Goal: Task Accomplishment & Management: Manage account settings

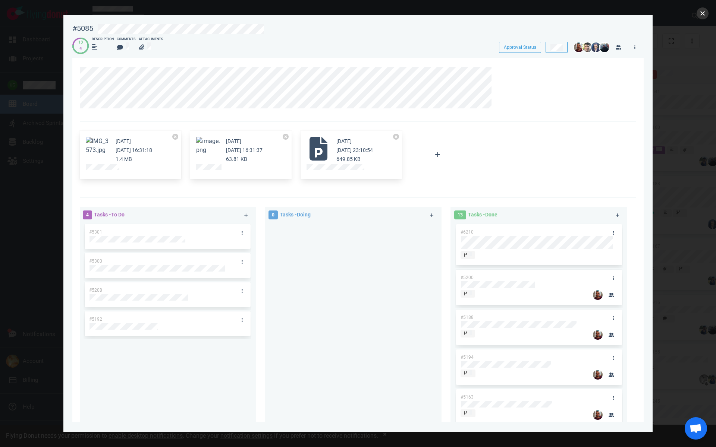
click at [700, 13] on button "close" at bounding box center [702, 13] width 12 height 12
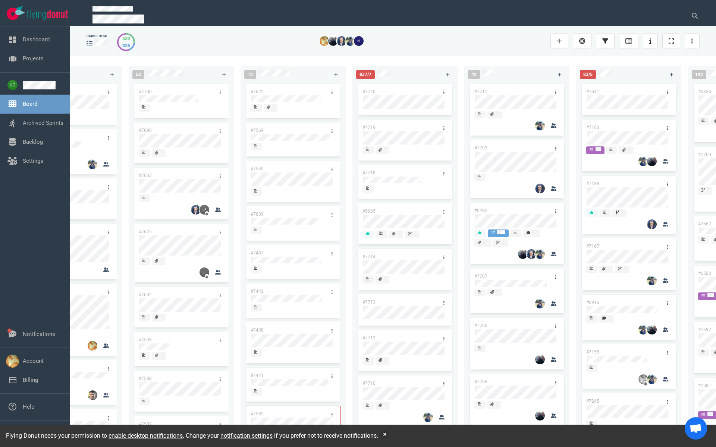
scroll to position [0, 61]
click at [373, 91] on link "#7720" at bounding box center [368, 91] width 13 height 5
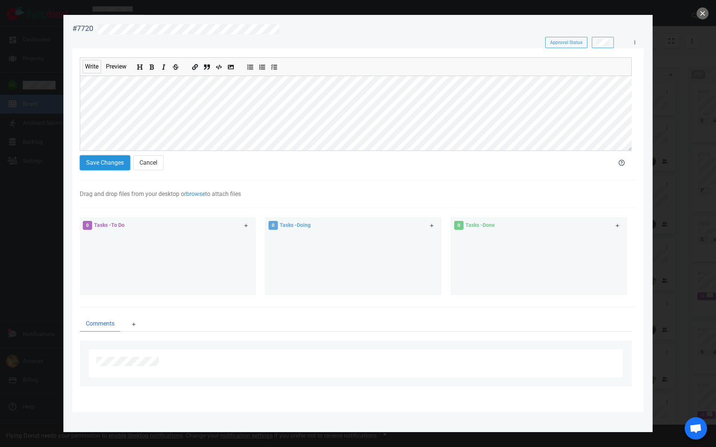
click at [81, 161] on button "Save Changes" at bounding box center [105, 162] width 50 height 15
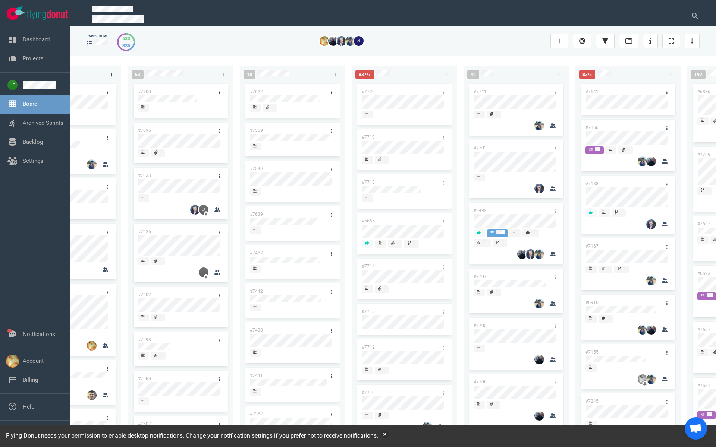
click at [445, 76] on icon at bounding box center [447, 75] width 4 height 4
click at [557, 73] on icon at bounding box center [559, 75] width 4 height 4
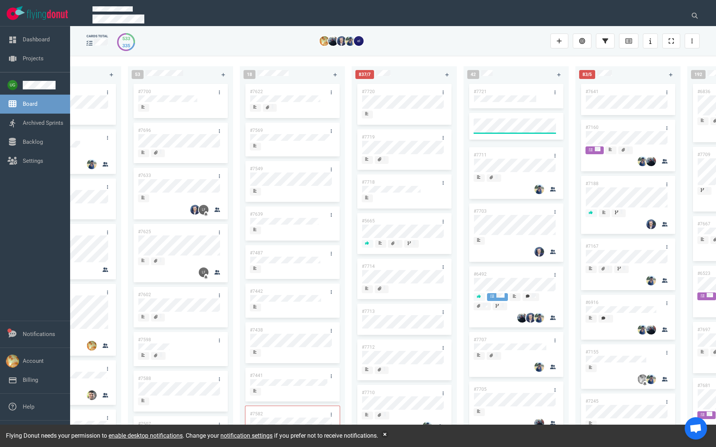
click at [482, 92] on link "#7721" at bounding box center [479, 91] width 13 height 5
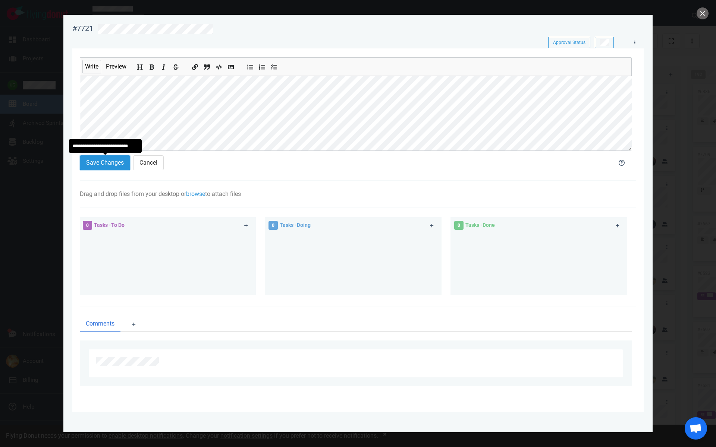
click at [114, 155] on button "Save Changes" at bounding box center [105, 162] width 50 height 15
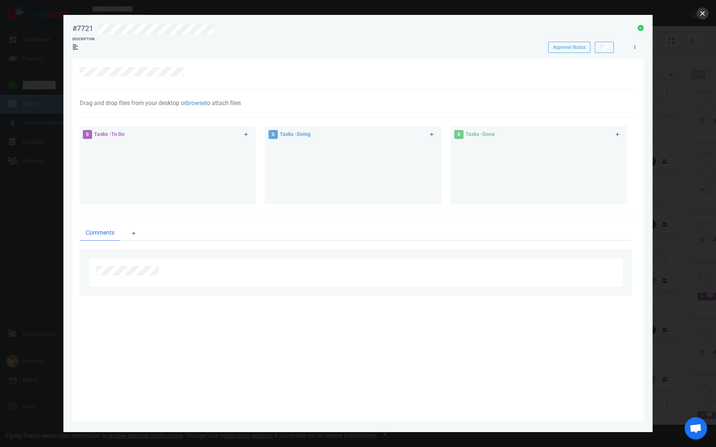
click at [702, 13] on button "close" at bounding box center [702, 13] width 12 height 12
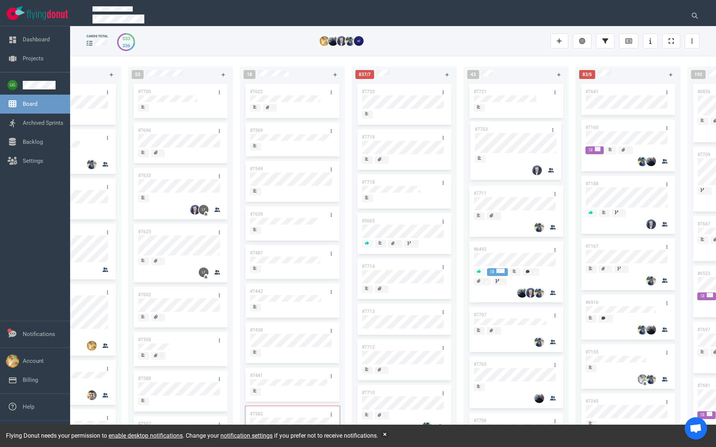
drag, startPoint x: 518, startPoint y: 186, endPoint x: 520, endPoint y: 129, distance: 57.0
click at [520, 129] on div "#7721 #7711 #7703 #6492 #7707 #7705 #7706 #7691 #7692 #7279 #7583 #3249 #7664 #…" at bounding box center [516, 256] width 96 height 349
drag, startPoint x: 518, startPoint y: 247, endPoint x: 518, endPoint y: 85, distance: 162.1
click at [518, 85] on div "#7721 #7703 #7711 #6492 #7707 #7705 #7706 #7691 #7692 #7279 #7583 #3249 #7664 #…" at bounding box center [516, 256] width 96 height 349
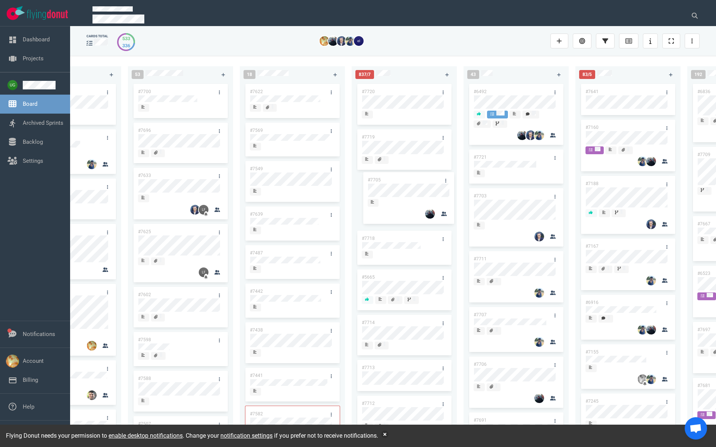
drag, startPoint x: 508, startPoint y: 363, endPoint x: 402, endPoint y: 178, distance: 213.0
click at [402, 178] on div "222 #7646 #7563 #1948 #1674 #1617 #1660 #362 #4673 #2261 #2378 #2684 #2904 #267…" at bounding box center [392, 251] width 645 height 391
click at [367, 323] on link "#7714" at bounding box center [368, 322] width 13 height 5
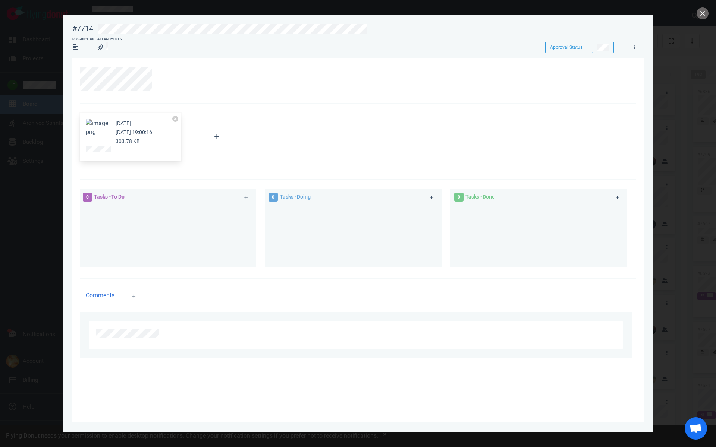
click at [100, 125] on button "Zoom image" at bounding box center [98, 128] width 24 height 18
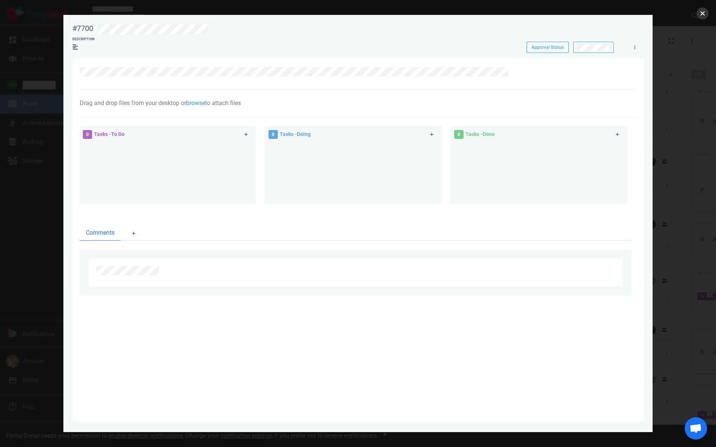
click at [704, 16] on button "close" at bounding box center [702, 13] width 12 height 12
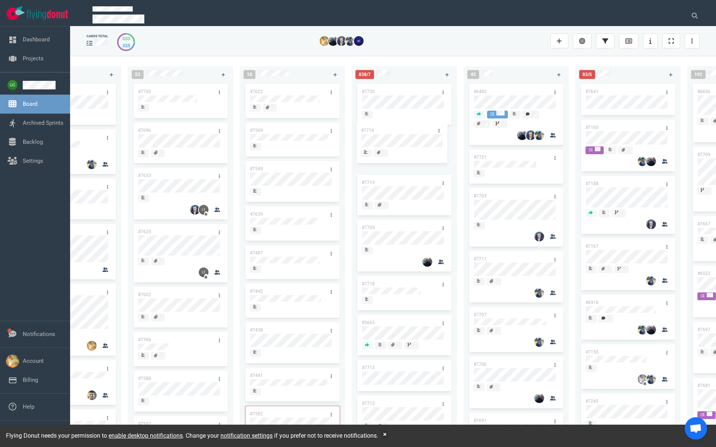
drag, startPoint x: 386, startPoint y: 299, endPoint x: 385, endPoint y: 128, distance: 170.7
click at [385, 128] on div "#7720 #7719 #7705 #7718 #5665 #7714 #7713 #7712 #7710 #7708 #7627 #7704 #7702 #…" at bounding box center [404, 256] width 96 height 349
click at [439, 363] on link at bounding box center [443, 362] width 12 height 9
click at [398, 364] on div "#7712" at bounding box center [397, 362] width 80 height 16
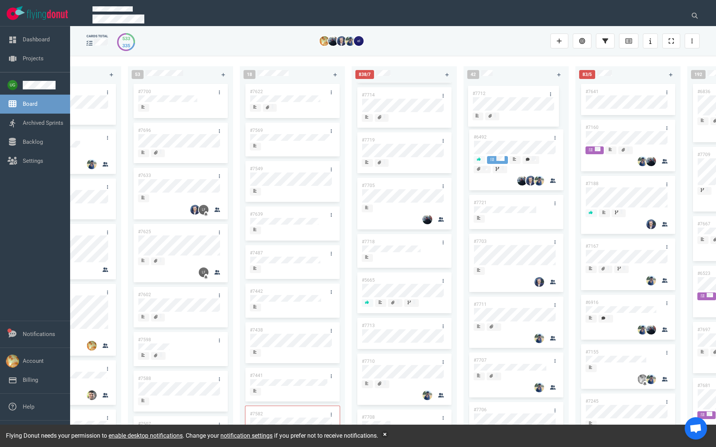
drag, startPoint x: 394, startPoint y: 359, endPoint x: 505, endPoint y: 91, distance: 290.3
click at [505, 91] on div "222 #7646 #7563 #1948 #1674 #1617 #1660 #362 #4673 #2261 #2378 #2684 #2904 #267…" at bounding box center [392, 251] width 645 height 391
click at [554, 91] on icon at bounding box center [554, 92] width 1 height 4
click at [566, 157] on link "Users" at bounding box center [589, 158] width 76 height 12
click at [478, 91] on link "#7712" at bounding box center [479, 91] width 13 height 5
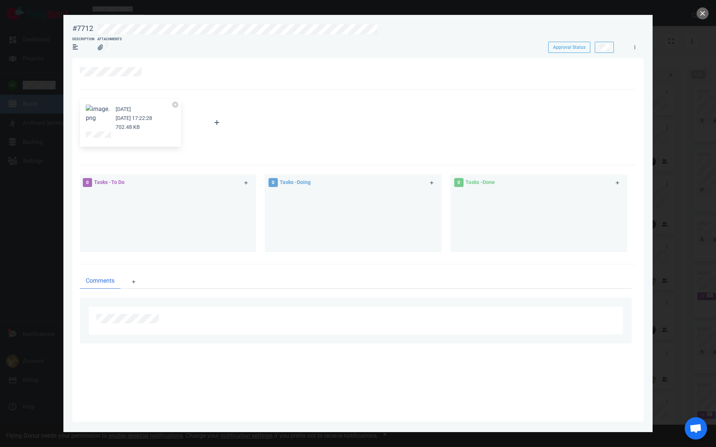
click at [100, 116] on button "Zoom image" at bounding box center [98, 114] width 24 height 18
click at [144, 72] on link at bounding box center [149, 71] width 12 height 9
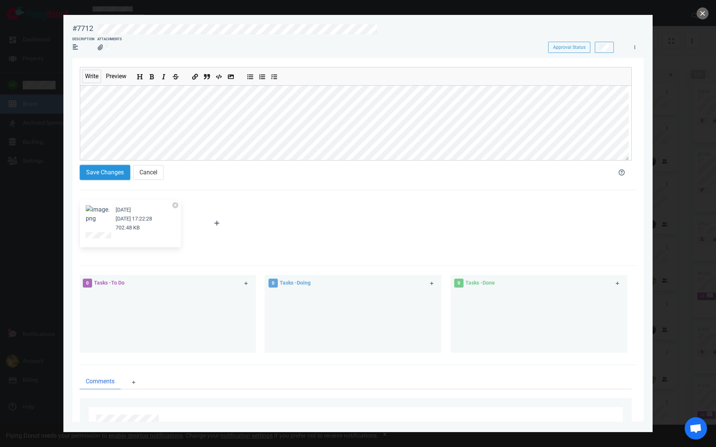
click at [82, 169] on button "Save Changes" at bounding box center [105, 172] width 50 height 15
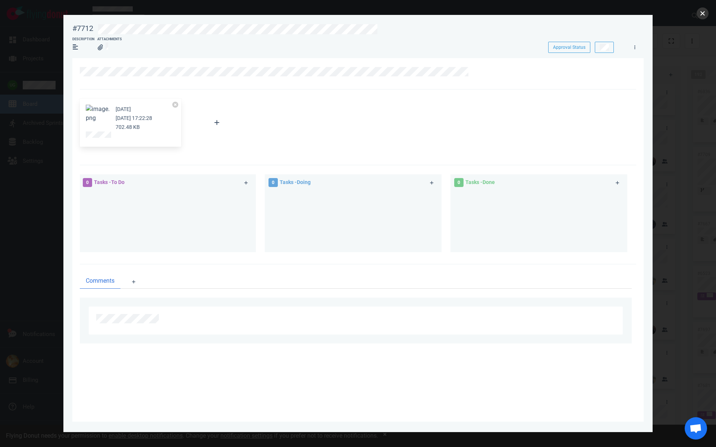
click at [701, 16] on button "close" at bounding box center [702, 13] width 12 height 12
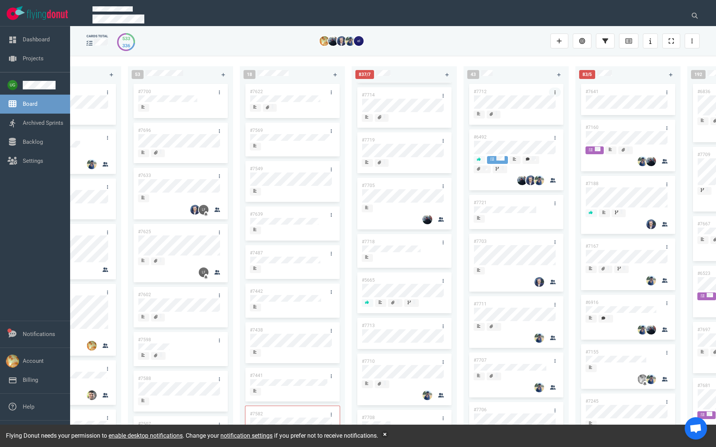
click at [551, 92] on link at bounding box center [555, 92] width 12 height 9
click at [562, 157] on link "Users" at bounding box center [589, 160] width 76 height 12
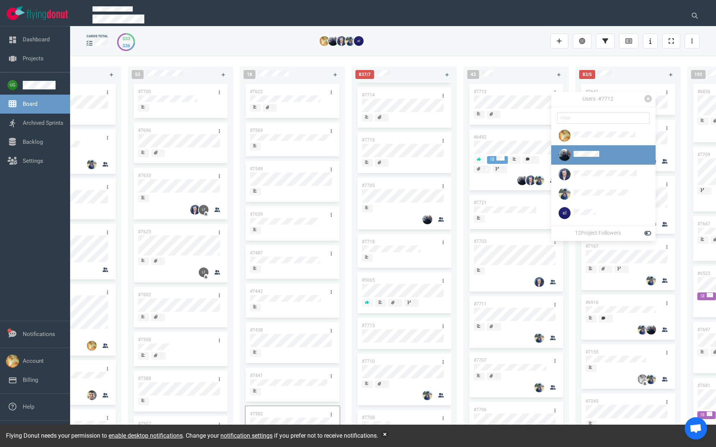
click at [577, 149] on div at bounding box center [597, 155] width 80 height 12
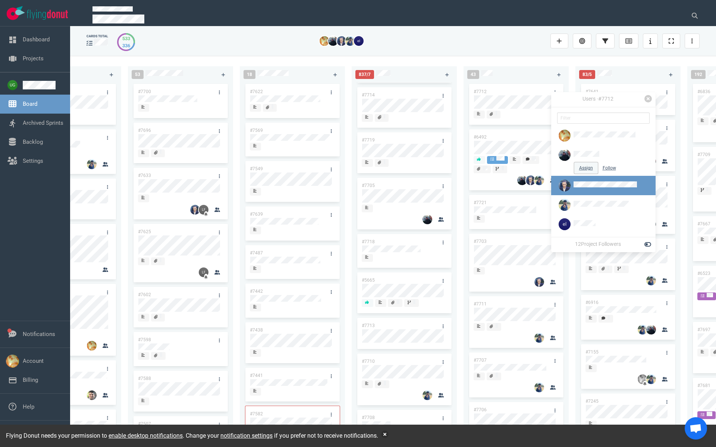
click at [577, 169] on button "Assign" at bounding box center [585, 167] width 23 height 11
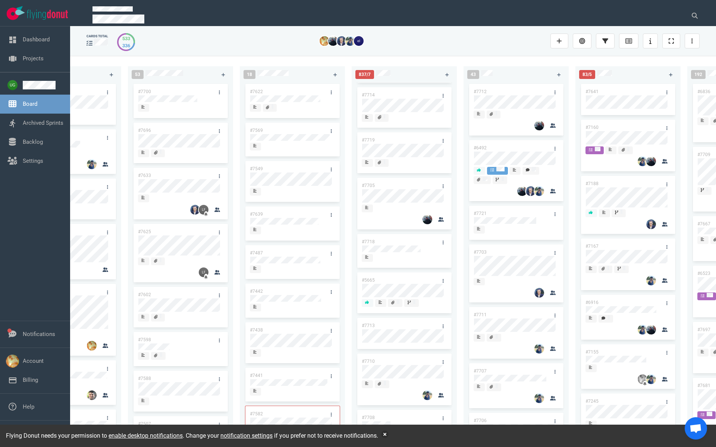
click at [511, 56] on div "222 #7646 #7563 #1948 #1674 #1617 #1660 #362 #4673 #2261 #2378 #2684 #2904 #267…" at bounding box center [392, 251] width 645 height 391
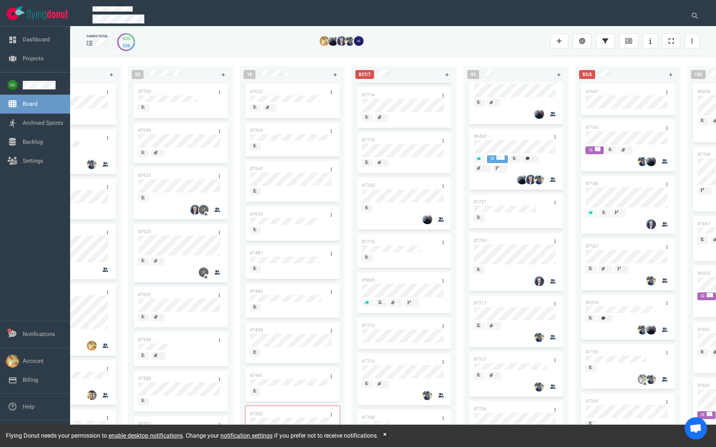
scroll to position [12, 0]
click at [483, 302] on link "#7711" at bounding box center [479, 302] width 13 height 5
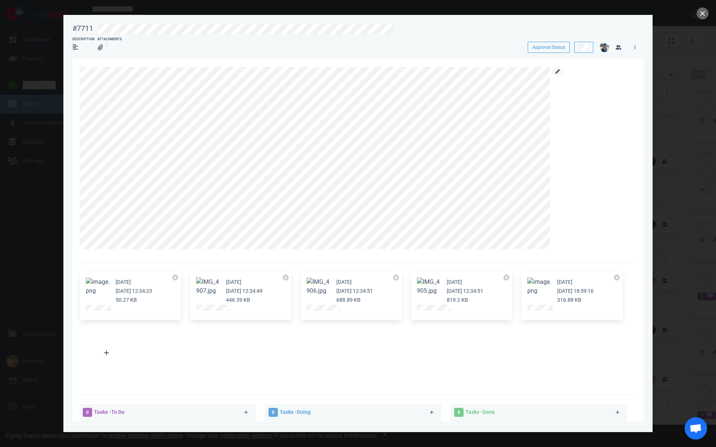
click at [556, 72] on icon at bounding box center [557, 71] width 4 height 4
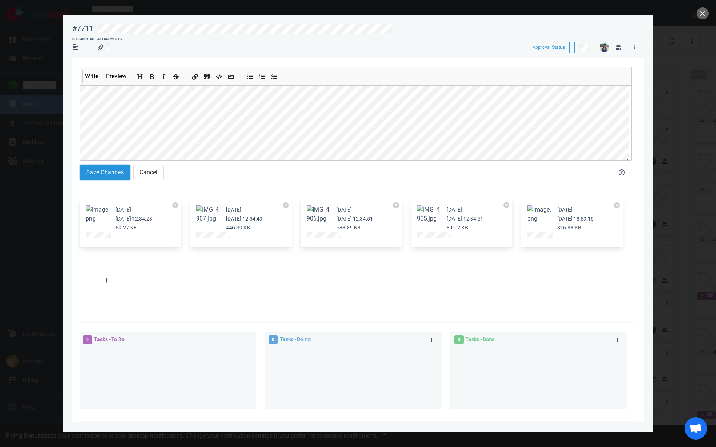
click at [107, 174] on button "Save Changes" at bounding box center [105, 172] width 50 height 15
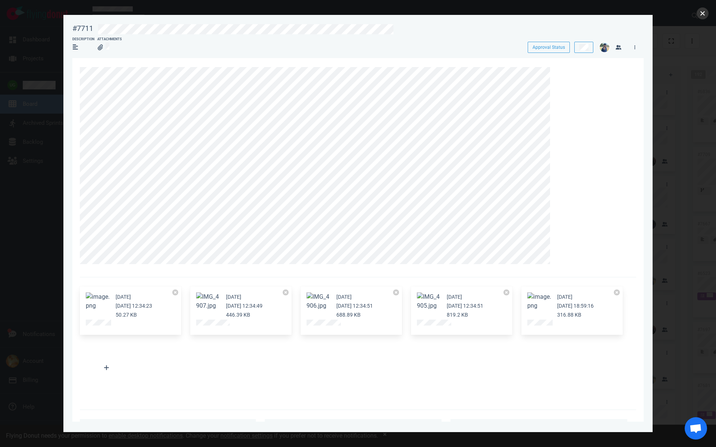
click at [703, 14] on button "close" at bounding box center [702, 13] width 12 height 12
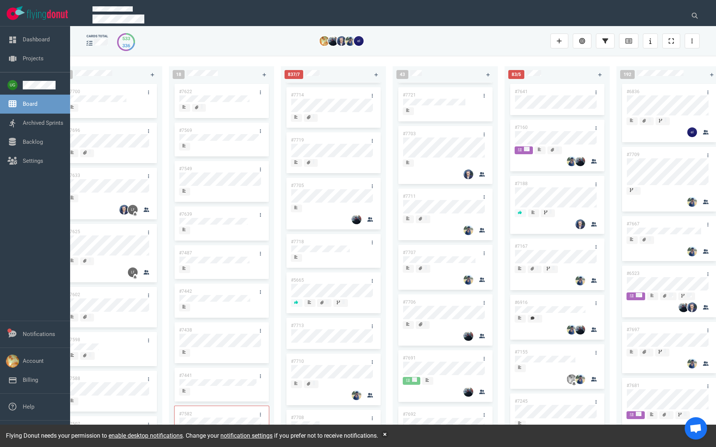
scroll to position [0, 133]
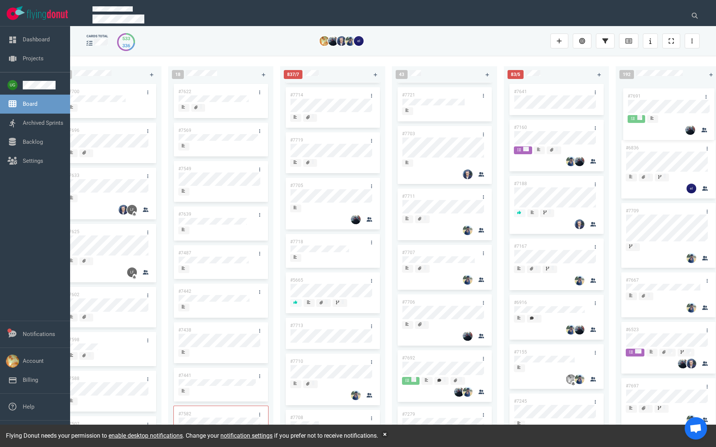
drag, startPoint x: 460, startPoint y: 355, endPoint x: 684, endPoint y: 92, distance: 345.5
click at [685, 92] on div "222 #7646 #7563 #1948 #1674 #1617 #1660 #362 #4673 #2261 #2378 #2684 #2904 #267…" at bounding box center [392, 251] width 645 height 391
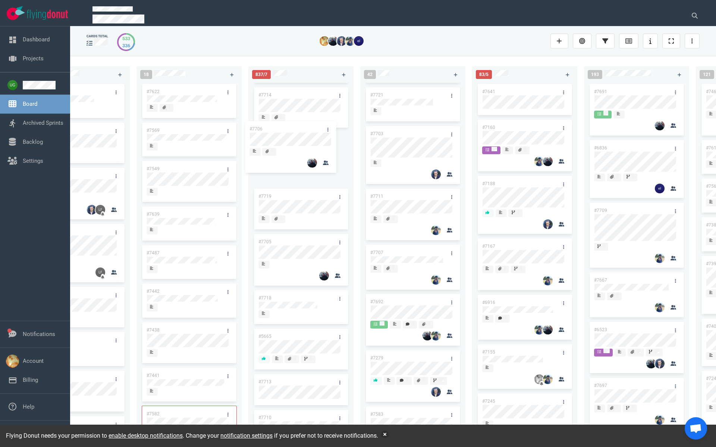
drag, startPoint x: 418, startPoint y: 304, endPoint x: 298, endPoint y: 134, distance: 208.0
click at [298, 133] on div "222 #7646 #7563 #1948 #1674 #1617 #1660 #362 #4673 #2261 #2378 #2684 #2904 #267…" at bounding box center [392, 251] width 645 height 391
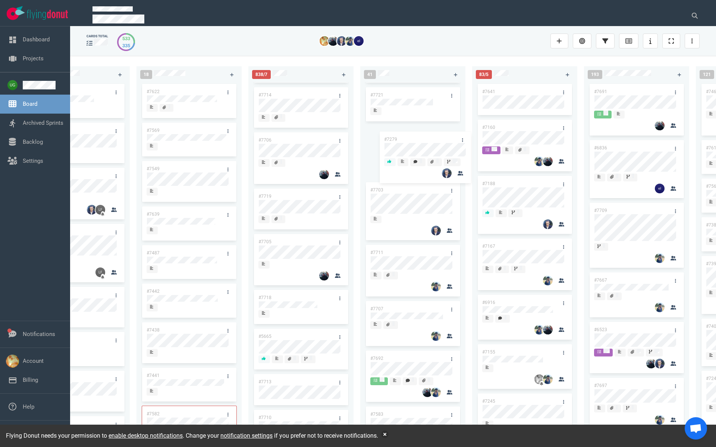
scroll to position [0, 0]
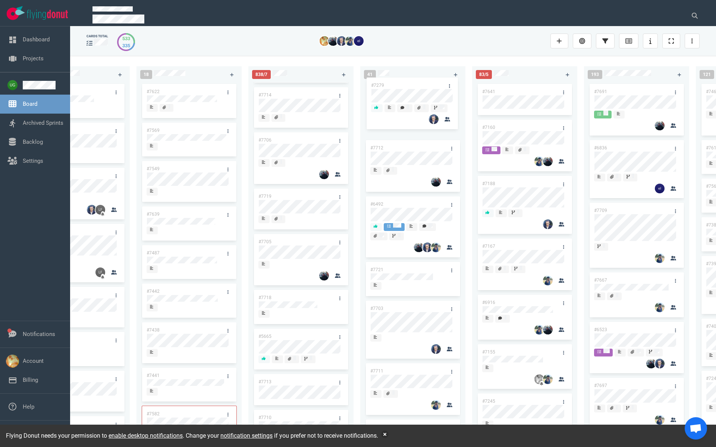
drag, startPoint x: 405, startPoint y: 356, endPoint x: 406, endPoint y: 83, distance: 273.2
click at [406, 83] on div "#7712 #6492 #7721 #7703 #7711 #7707 #7692 #7279 #7583 #3249 #7664 #7685 #7683 #…" at bounding box center [412, 256] width 96 height 349
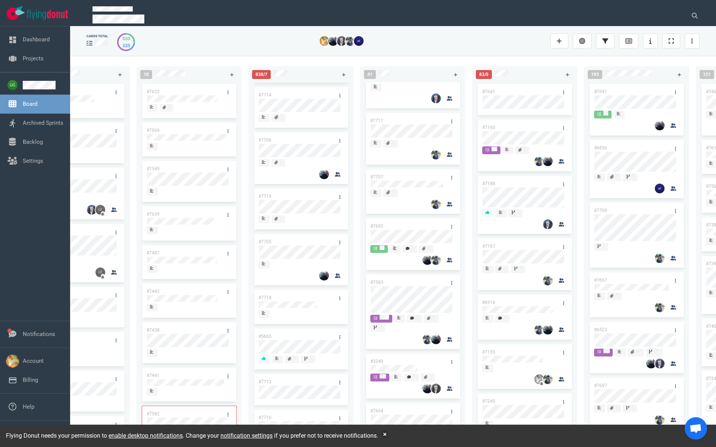
scroll to position [252, 0]
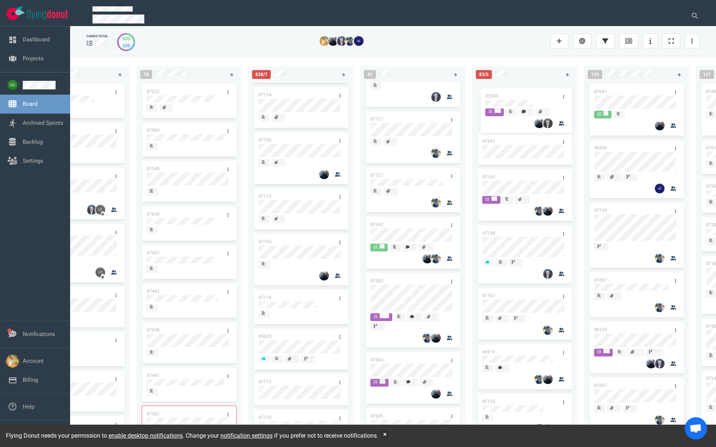
drag, startPoint x: 407, startPoint y: 358, endPoint x: 522, endPoint y: 94, distance: 288.4
click at [522, 94] on div "222 #7646 #7563 #1948 #1674 #1617 #1660 #362 #4673 #2261 #2378 #2684 #2904 #267…" at bounding box center [392, 251] width 645 height 391
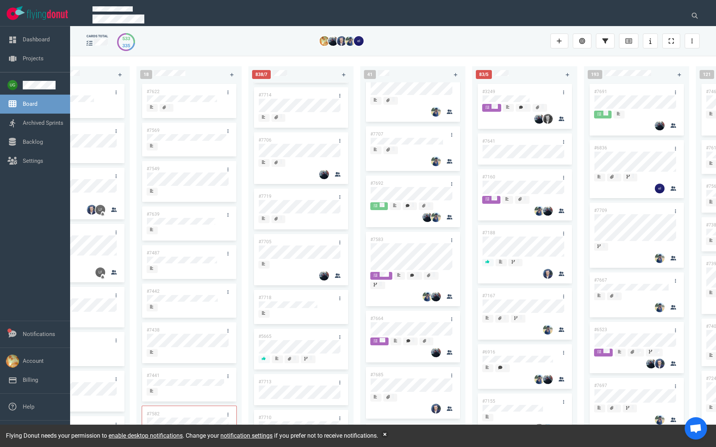
scroll to position [295, 0]
click at [493, 92] on link "#3249" at bounding box center [488, 91] width 13 height 5
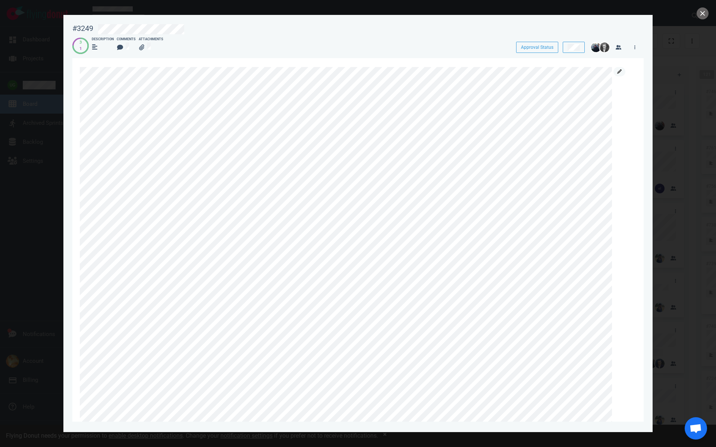
click at [619, 69] on link at bounding box center [619, 71] width 12 height 9
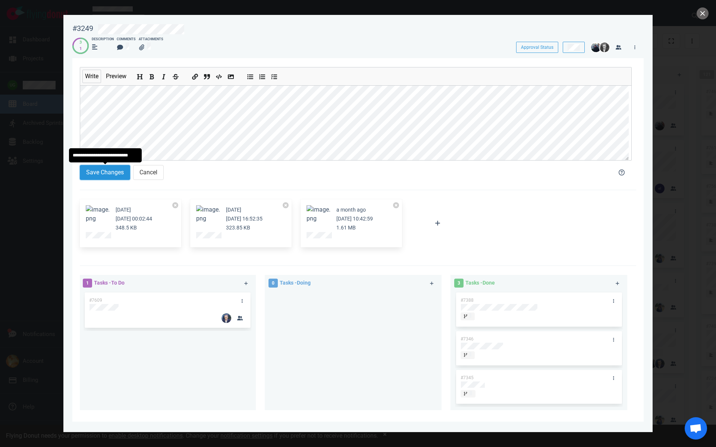
click at [114, 176] on button "Save Changes" at bounding box center [105, 172] width 50 height 15
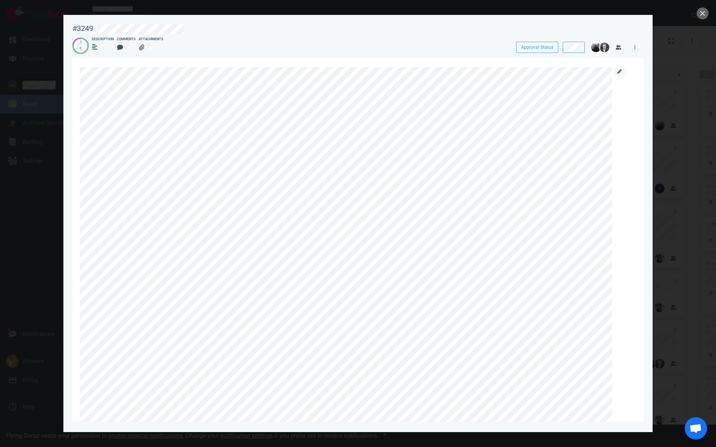
click at [618, 72] on icon at bounding box center [619, 71] width 4 height 4
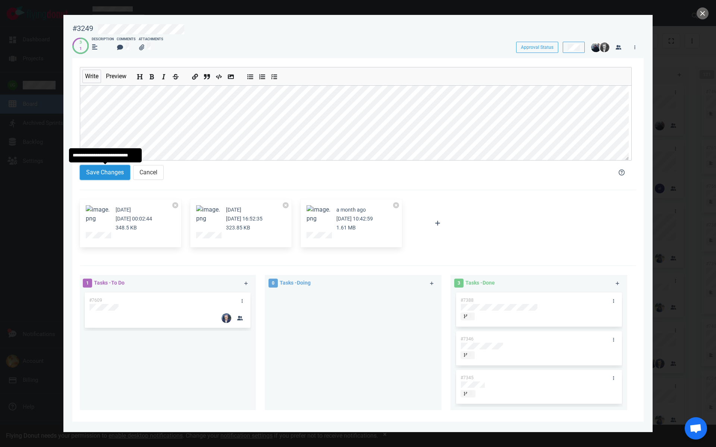
click at [100, 178] on button "Save Changes" at bounding box center [105, 172] width 50 height 15
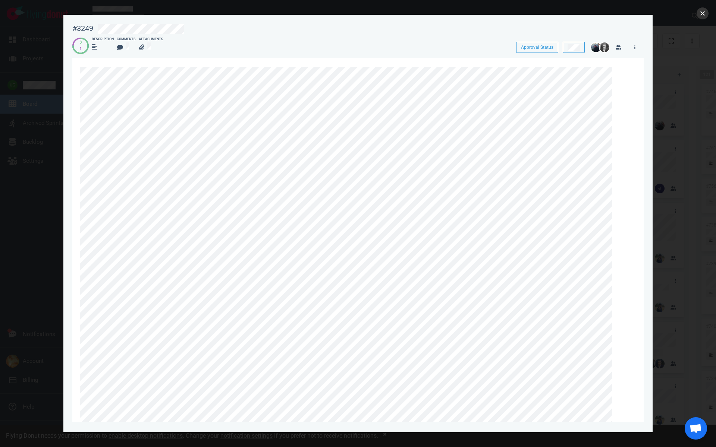
click at [704, 14] on button "close" at bounding box center [702, 13] width 12 height 12
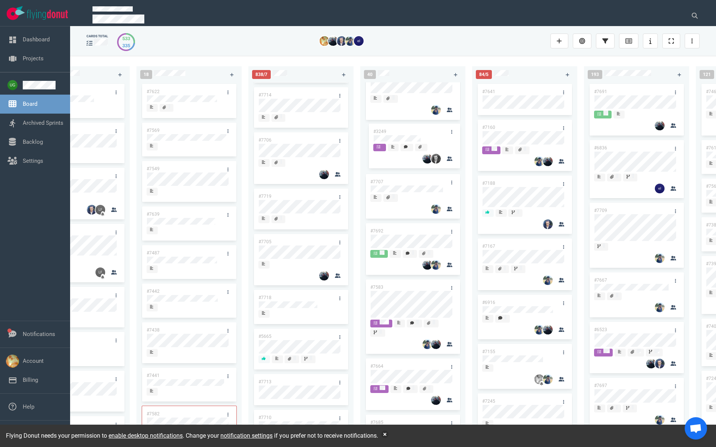
drag, startPoint x: 545, startPoint y: 91, endPoint x: 435, endPoint y: 131, distance: 117.1
click at [435, 131] on div "222 #7646 #7563 #1948 #1674 #1617 #1660 #362 #4673 #2261 #2378 #2684 #2904 #267…" at bounding box center [392, 251] width 645 height 391
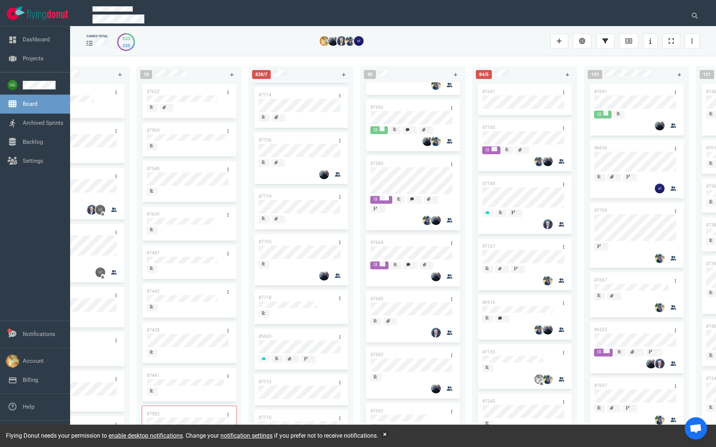
scroll to position [420, 0]
click at [379, 242] on link "#7664" at bounding box center [376, 241] width 13 height 5
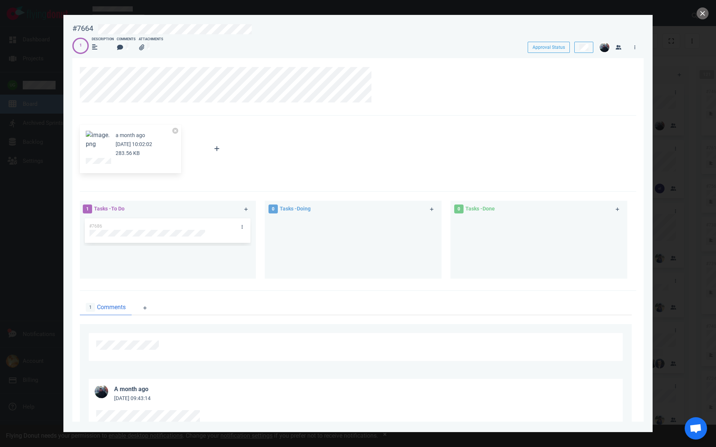
click at [697, 18] on div at bounding box center [358, 223] width 716 height 447
click at [700, 18] on button "close" at bounding box center [702, 13] width 12 height 12
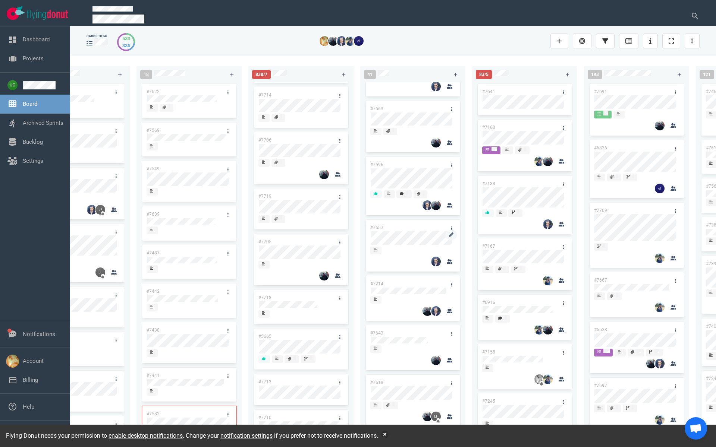
scroll to position [772, 0]
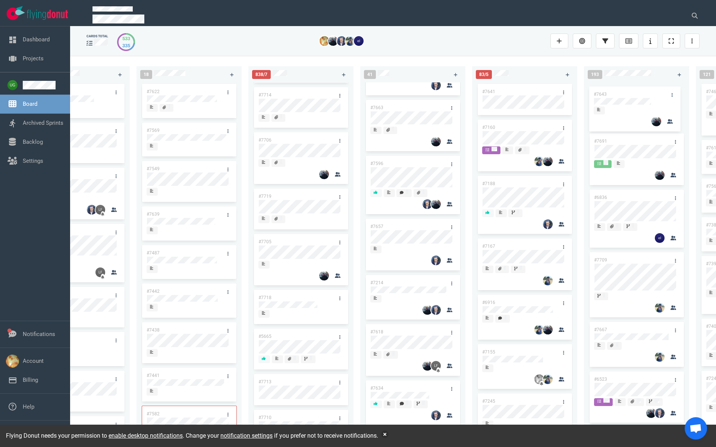
drag, startPoint x: 404, startPoint y: 335, endPoint x: 627, endPoint y: 95, distance: 327.5
click at [627, 95] on div "222 #7646 #7563 #1948 #1674 #1617 #1660 #362 #4673 #2261 #2378 #2684 #2904 #267…" at bounding box center [392, 251] width 645 height 391
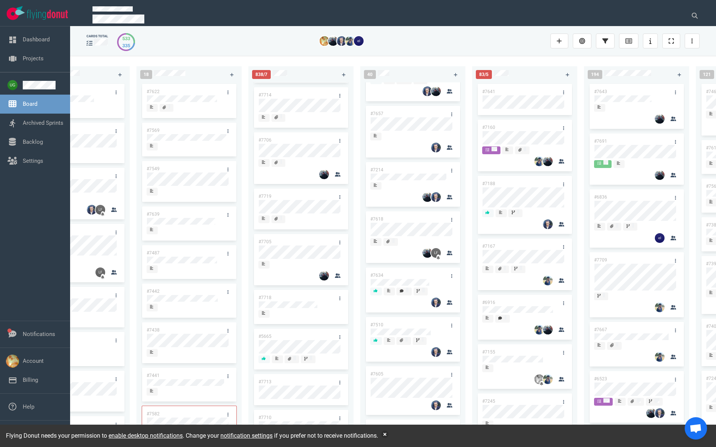
scroll to position [896, 0]
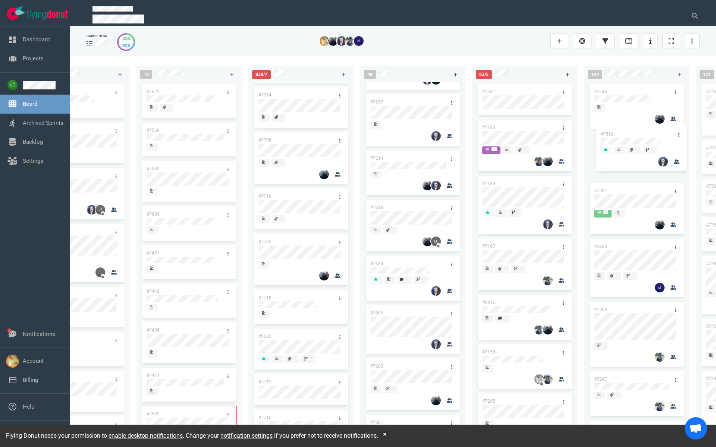
drag, startPoint x: 395, startPoint y: 313, endPoint x: 625, endPoint y: 133, distance: 292.5
click at [625, 133] on div "222 #7646 #7563 #1948 #1674 #1617 #1660 #362 #4673 #2261 #2378 #2684 #2904 #267…" at bounding box center [392, 251] width 645 height 391
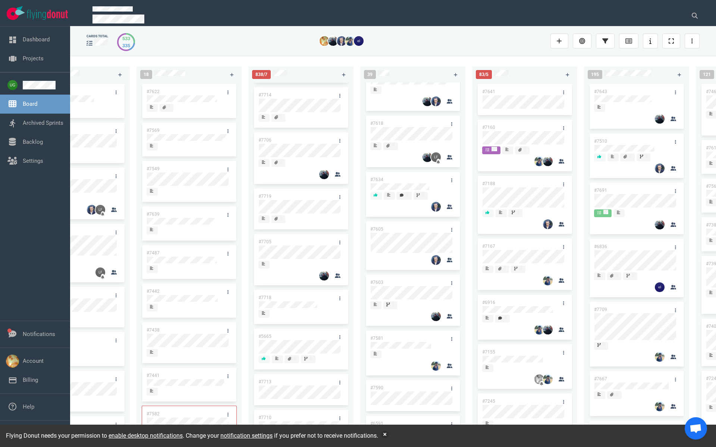
scroll to position [983, 0]
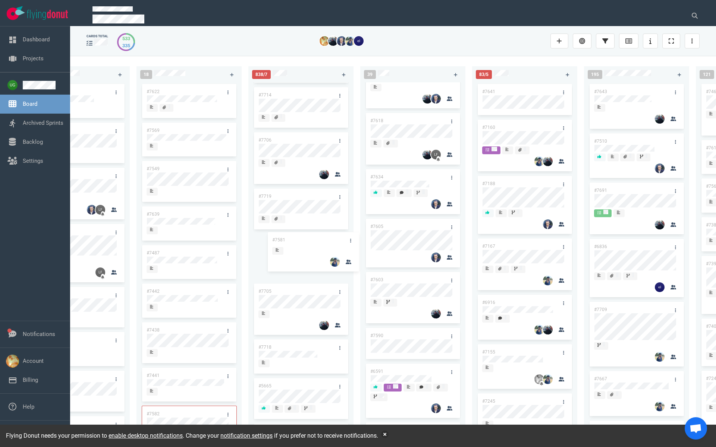
drag, startPoint x: 405, startPoint y: 337, endPoint x: 294, endPoint y: 235, distance: 150.1
click at [294, 235] on div "222 #7646 #7563 #1948 #1674 #1617 #1660 #362 #4673 #2261 #2378 #2684 #2904 #267…" at bounding box center [392, 251] width 645 height 391
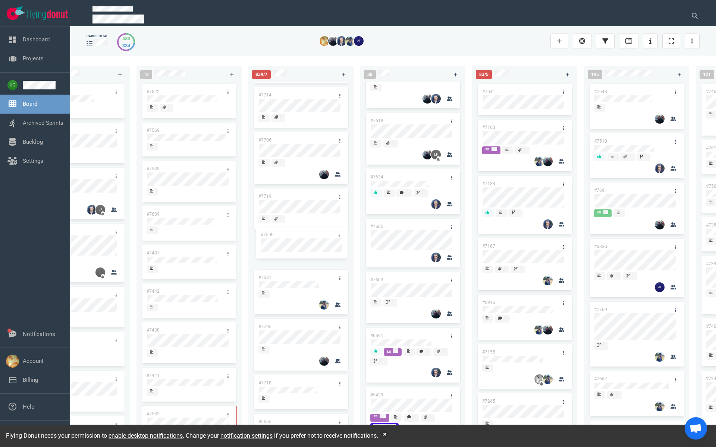
drag, startPoint x: 401, startPoint y: 338, endPoint x: 291, endPoint y: 235, distance: 150.3
click at [291, 235] on div "222 #7646 #7563 #1948 #1674 #1617 #1660 #362 #4673 #2261 #2378 #2684 #2904 #267…" at bounding box center [392, 251] width 645 height 391
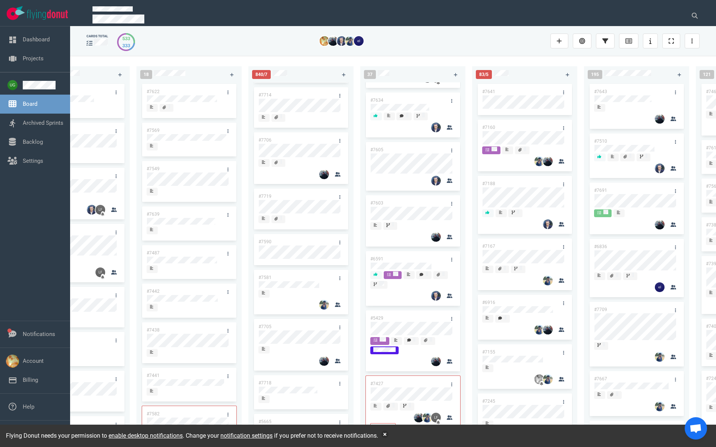
scroll to position [1060, 0]
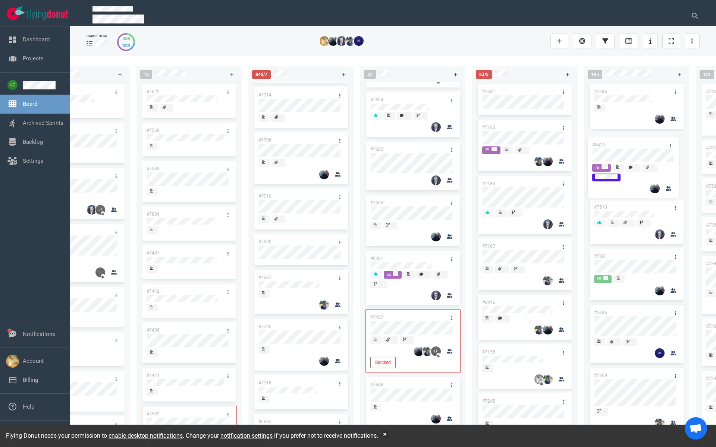
drag, startPoint x: 400, startPoint y: 318, endPoint x: 600, endPoint y: 145, distance: 264.7
click at [622, 143] on div "222 #7646 #7563 #1948 #1674 #1617 #1660 #362 #4673 #2261 #2378 #2684 #2904 #267…" at bounding box center [392, 251] width 645 height 391
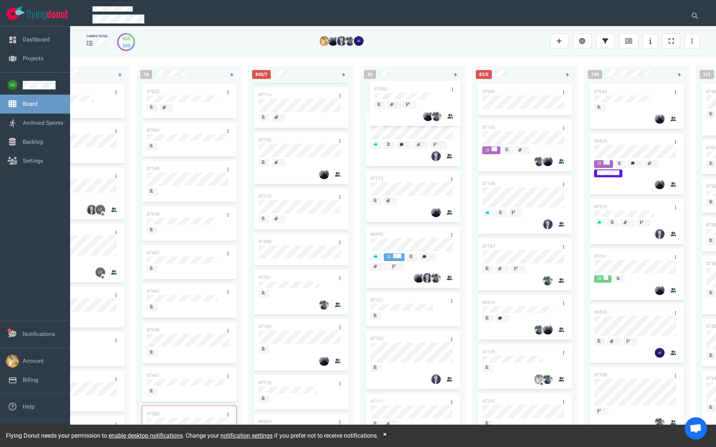
scroll to position [0, 0]
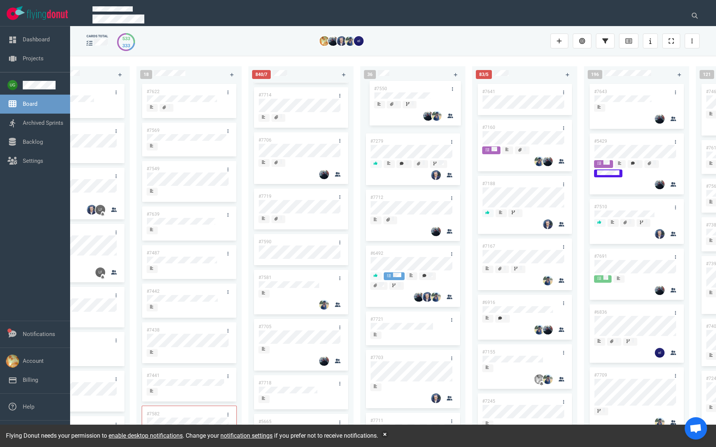
drag, startPoint x: 409, startPoint y: 303, endPoint x: 413, endPoint y: 85, distance: 218.4
click at [413, 85] on div "#7279 #7712 #6492 #7721 #7703 #7711 #3249 #7707 #7692 #7583 #7664 #7685 #7683 #…" at bounding box center [412, 256] width 96 height 349
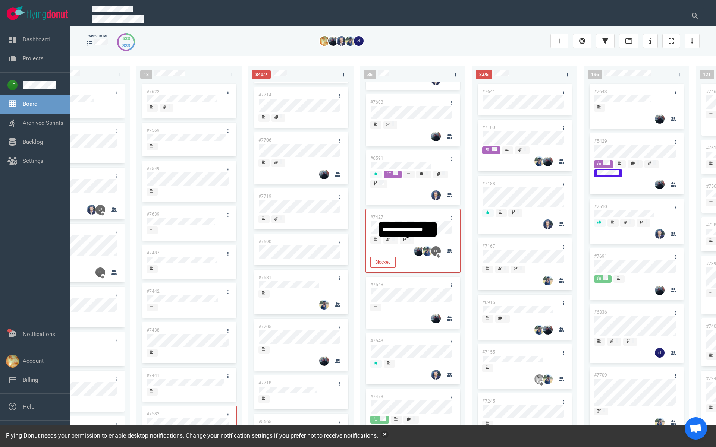
scroll to position [1219, 0]
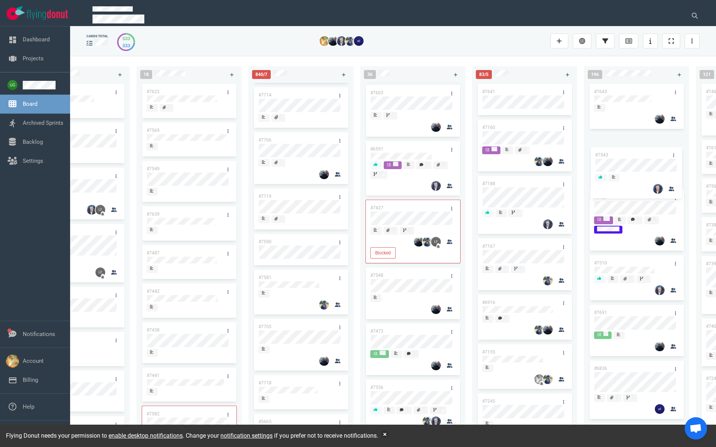
drag, startPoint x: 397, startPoint y: 334, endPoint x: 621, endPoint y: 154, distance: 287.2
click at [621, 154] on div "222 #7646 #7563 #1948 #1674 #1617 #1660 #362 #4673 #2261 #2378 #2684 #2904 #267…" at bounding box center [392, 251] width 645 height 391
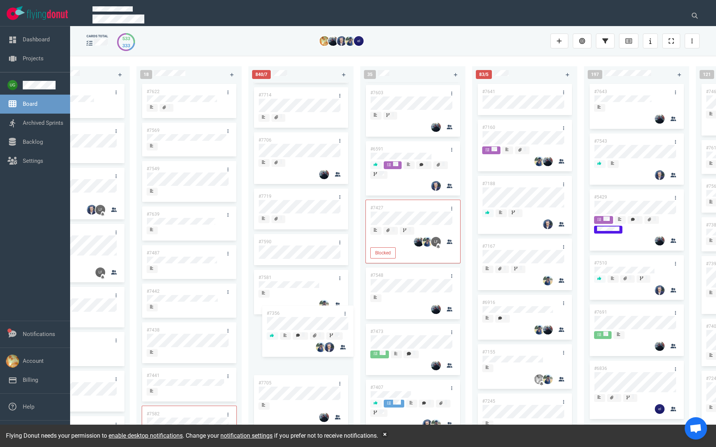
drag, startPoint x: 406, startPoint y: 390, endPoint x: 303, endPoint y: 313, distance: 129.2
click at [303, 313] on div "222 #7646 #7563 #1948 #1674 #1617 #1660 #362 #4673 #2261 #2378 #2684 #2904 #267…" at bounding box center [392, 251] width 645 height 391
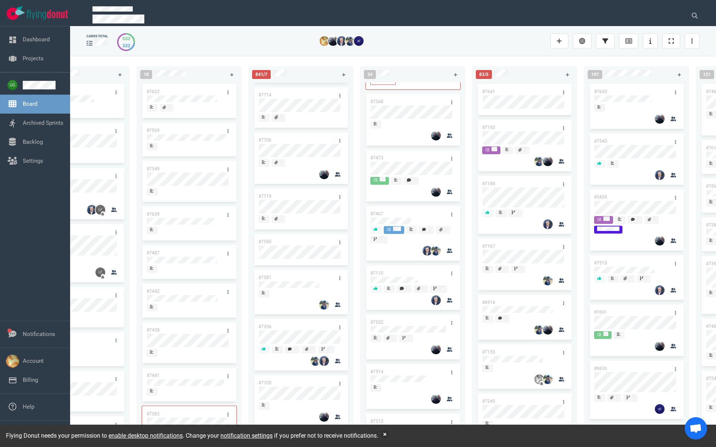
scroll to position [1401, 0]
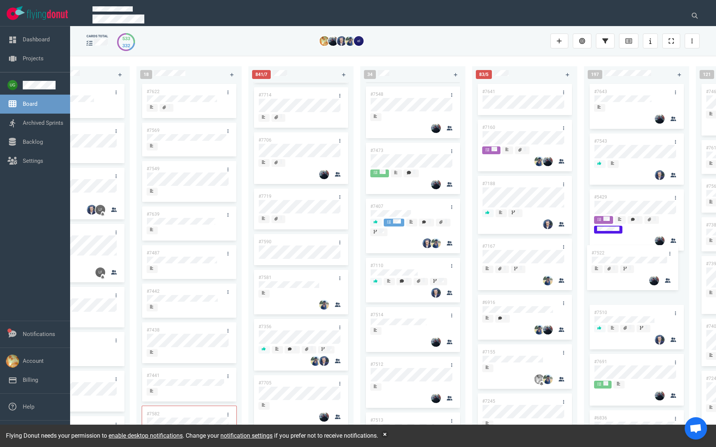
drag, startPoint x: 413, startPoint y: 315, endPoint x: 634, endPoint y: 250, distance: 230.2
click at [634, 250] on div "222 #7646 #7563 #1948 #1674 #1617 #1660 #362 #4673 #2261 #2378 #2684 #2904 #267…" at bounding box center [392, 251] width 645 height 391
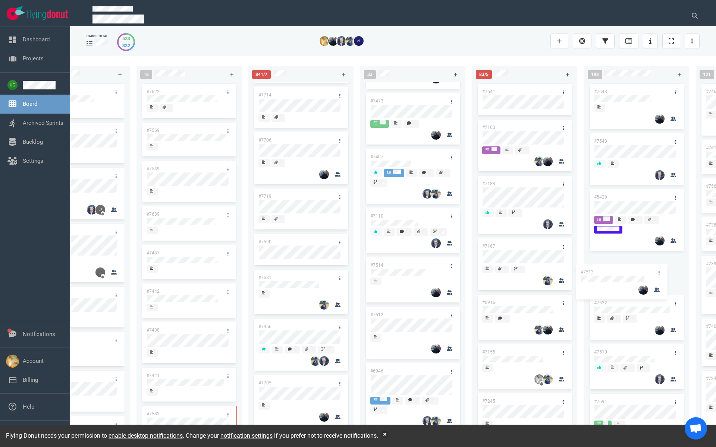
scroll to position [1457, 0]
drag, startPoint x: 414, startPoint y: 328, endPoint x: 638, endPoint y: 265, distance: 232.1
click at [638, 265] on div "222 #7646 #7563 #1948 #1674 #1617 #1660 #362 #4673 #2261 #2378 #2684 #2904 #267…" at bounding box center [392, 251] width 645 height 391
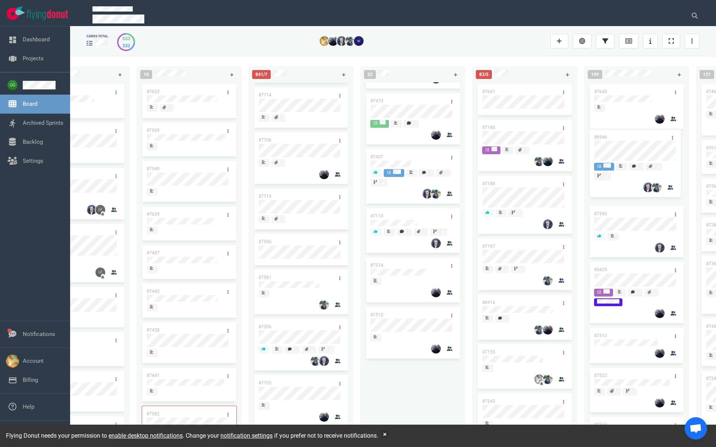
drag, startPoint x: 406, startPoint y: 369, endPoint x: 629, endPoint y: 139, distance: 320.7
click at [629, 139] on div "222 #7646 #7563 #1948 #1674 #1617 #1660 #362 #4673 #2261 #2378 #2684 #2904 #267…" at bounding box center [392, 251] width 645 height 391
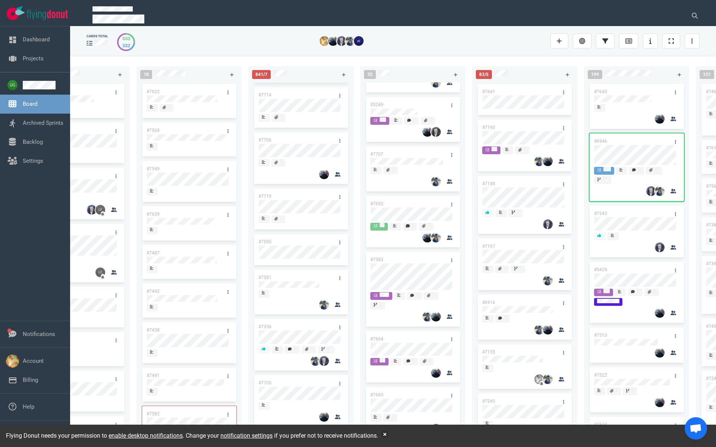
scroll to position [0, 0]
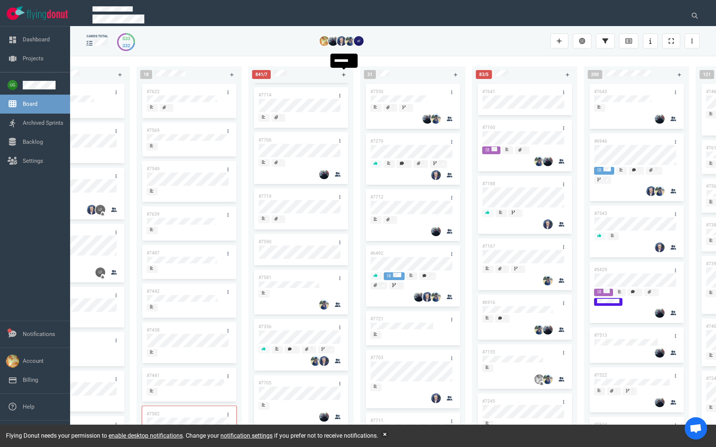
click at [343, 73] on icon at bounding box center [344, 75] width 4 height 4
click at [343, 74] on icon at bounding box center [344, 75] width 4 height 4
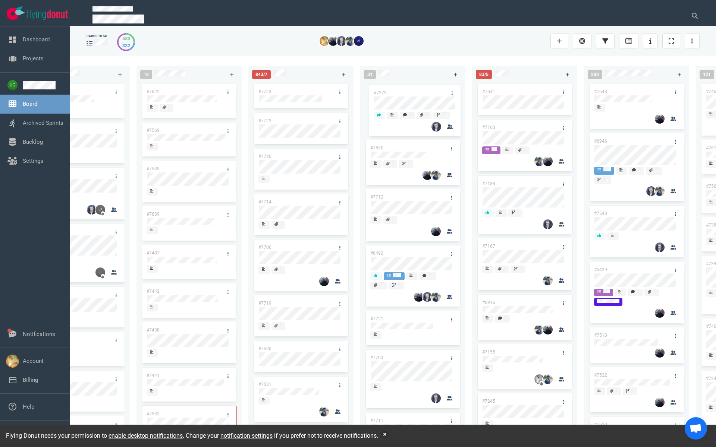
drag, startPoint x: 394, startPoint y: 140, endPoint x: 397, endPoint y: 91, distance: 48.6
click at [397, 91] on div "#7550 #7279 #7712 #6492 #7721 #7703 #7711 #3249 #7707 #7692 #7583 #7664 #7685 #…" at bounding box center [412, 256] width 96 height 349
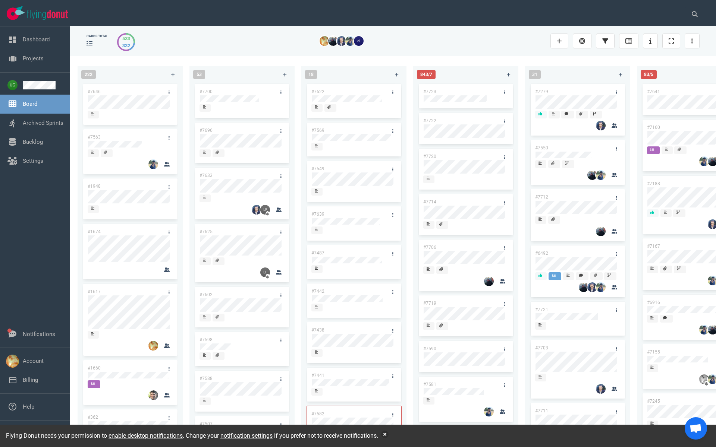
scroll to position [0, 165]
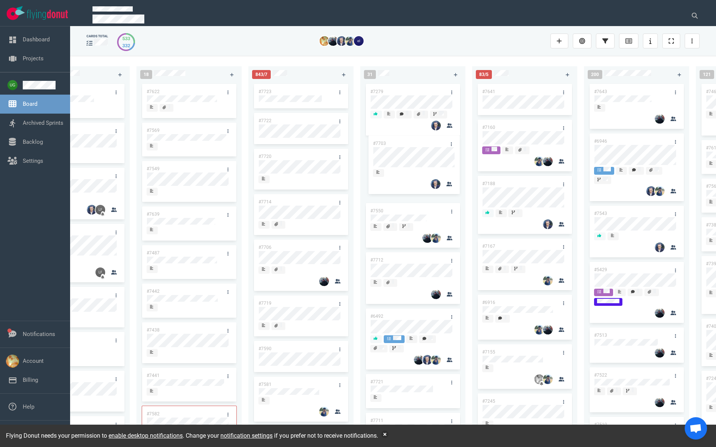
drag, startPoint x: 404, startPoint y: 357, endPoint x: 406, endPoint y: 143, distance: 214.7
click at [407, 143] on div "#7279 #7550 #7712 #6492 #7721 #7703 #7711 #3249 #7707 #7692 #7583 #7664 #7685 #…" at bounding box center [412, 256] width 96 height 349
click at [379, 145] on link "#7703" at bounding box center [376, 147] width 13 height 5
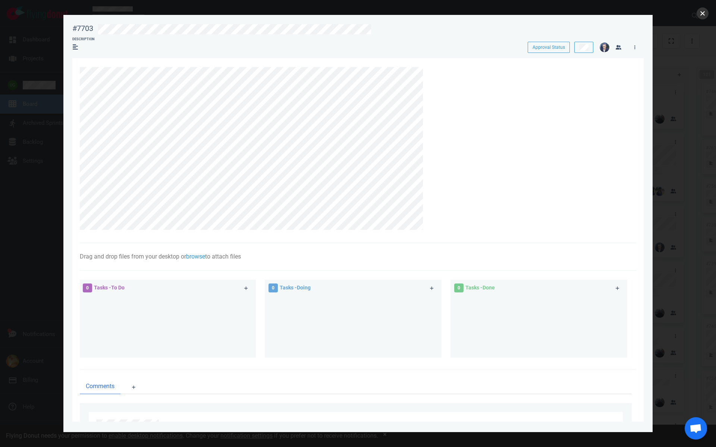
click at [701, 11] on button "close" at bounding box center [702, 13] width 12 height 12
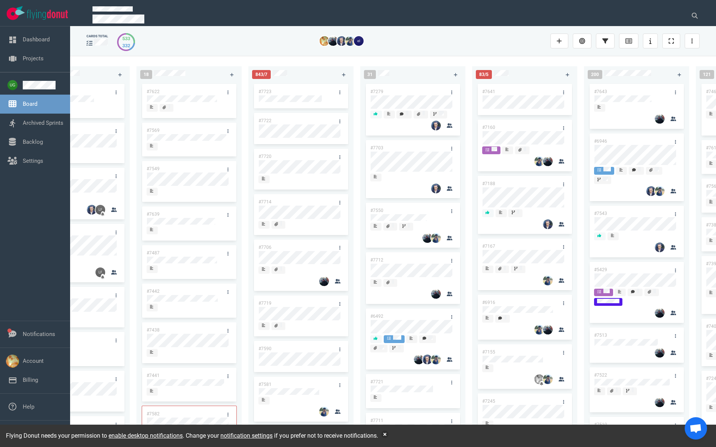
click at [380, 144] on div "#7703" at bounding box center [406, 148] width 80 height 16
click at [379, 148] on link "#7703" at bounding box center [376, 147] width 13 height 5
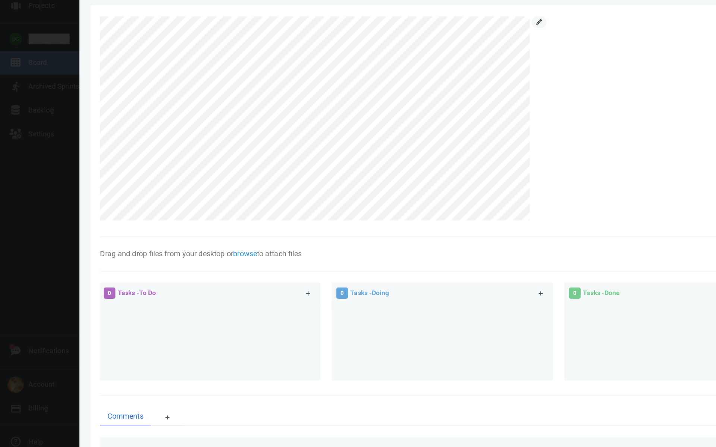
click at [433, 71] on link at bounding box center [430, 71] width 12 height 9
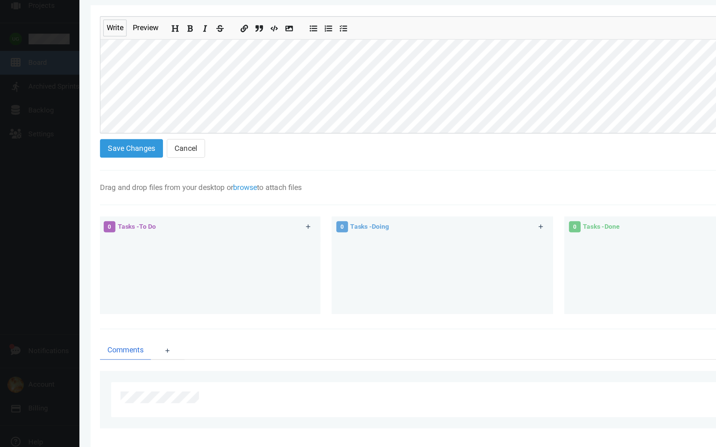
scroll to position [103, 0]
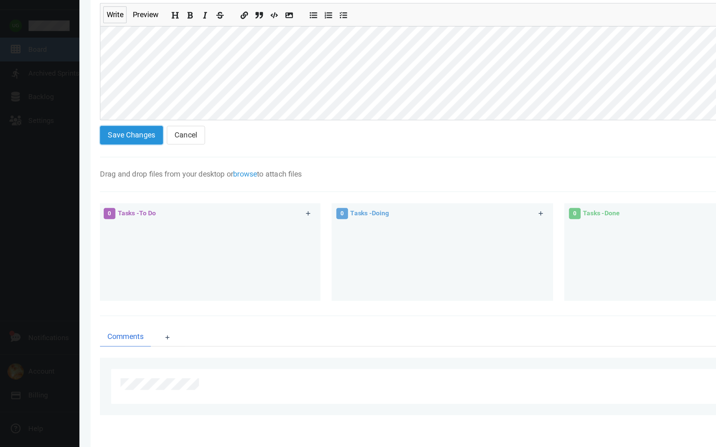
click at [103, 173] on button "Save Changes" at bounding box center [105, 172] width 50 height 15
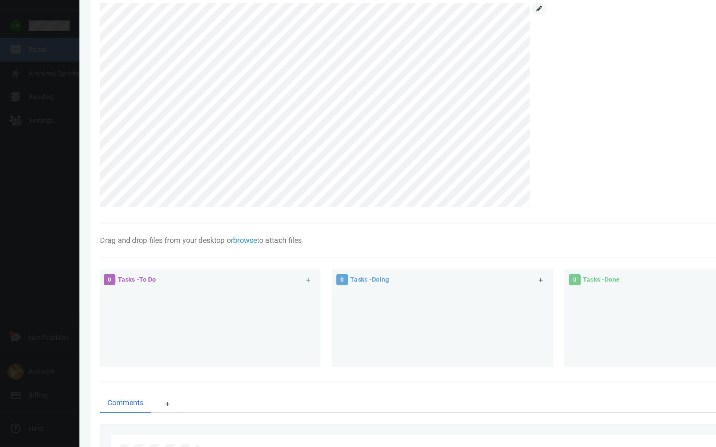
click at [432, 73] on icon at bounding box center [430, 71] width 4 height 4
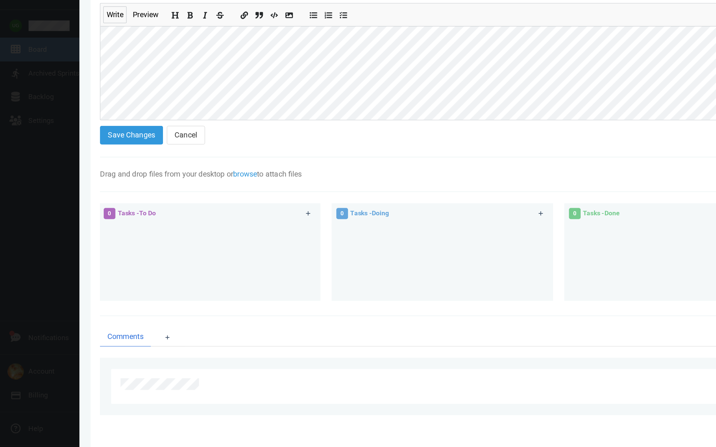
scroll to position [60, 0]
click at [122, 173] on button "Save Changes" at bounding box center [105, 172] width 50 height 15
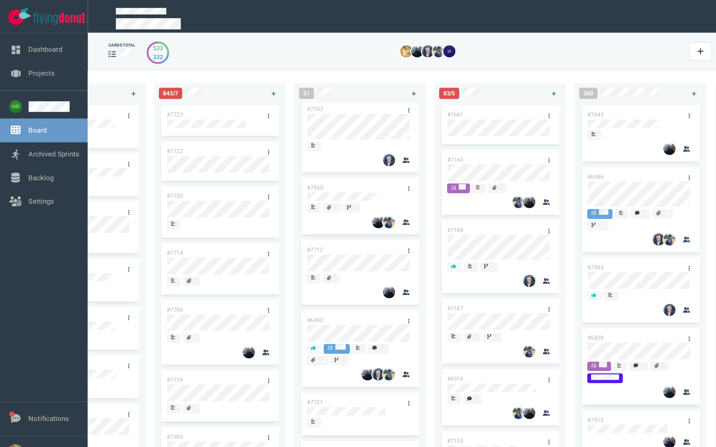
scroll to position [67, 0]
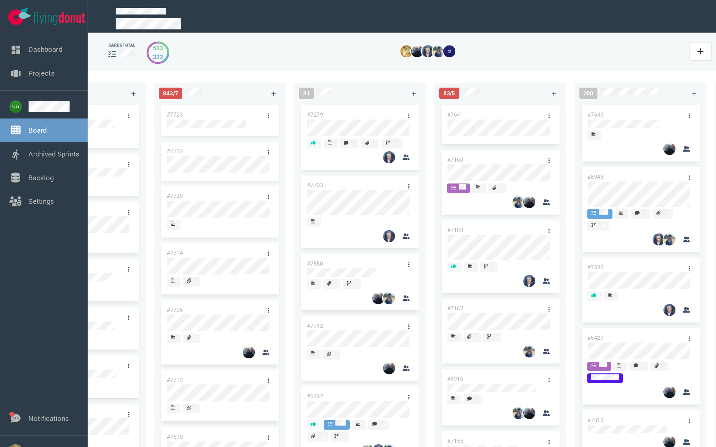
scroll to position [0, 290]
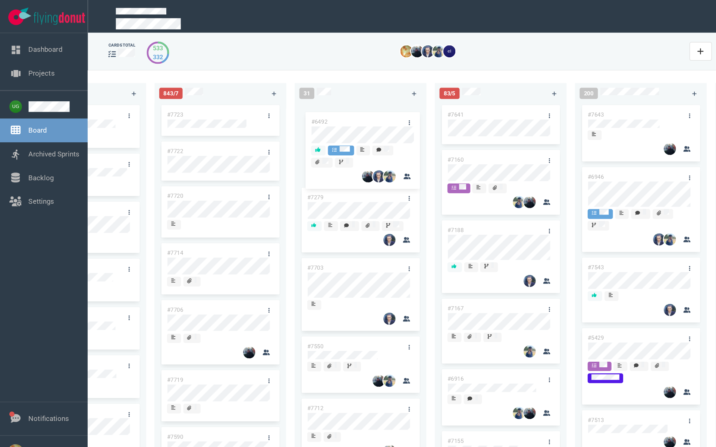
drag, startPoint x: 276, startPoint y: 315, endPoint x: 280, endPoint y: 96, distance: 219.2
click at [280, 96] on div "#7279 #7703 #7550 #7712 #6492 #7721 #7711 #3249 #7707 #7692 #7583 #7664 #7685 #…" at bounding box center [288, 256] width 96 height 349
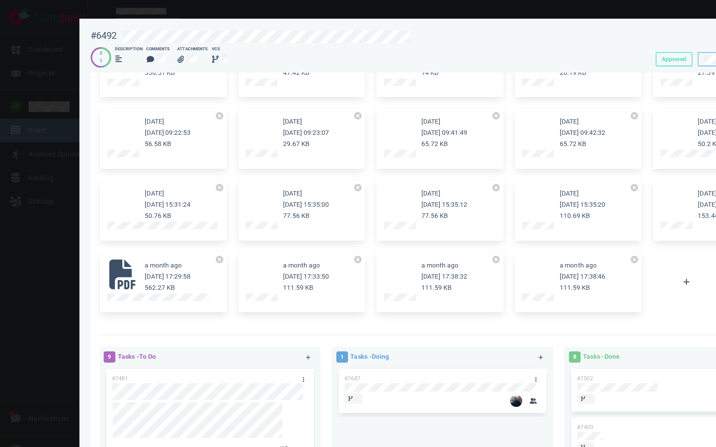
scroll to position [2757, 0]
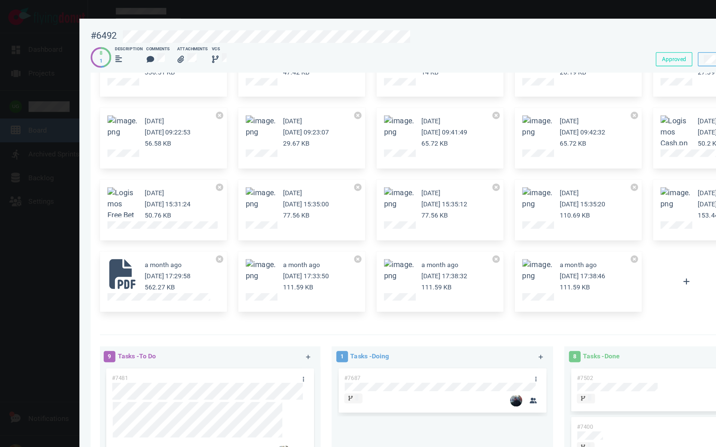
click at [438, 209] on button "Zoom image" at bounding box center [429, 216] width 24 height 18
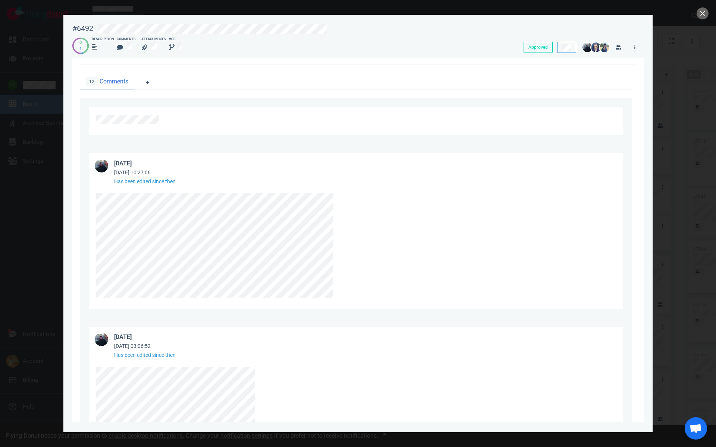
scroll to position [3237, 0]
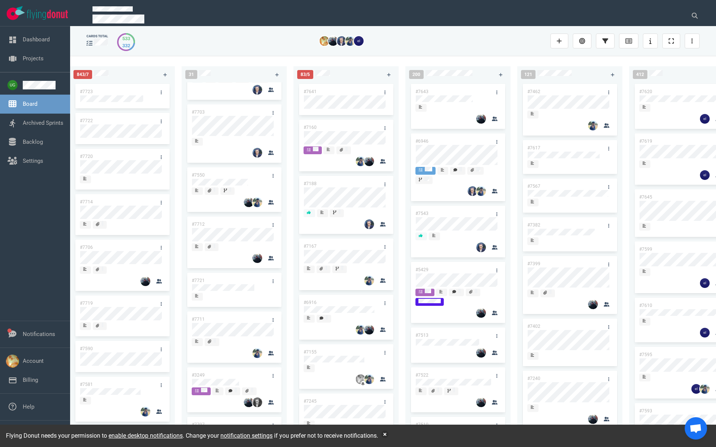
scroll to position [105, 0]
click at [198, 317] on link "#7711" at bounding box center [198, 315] width 13 height 5
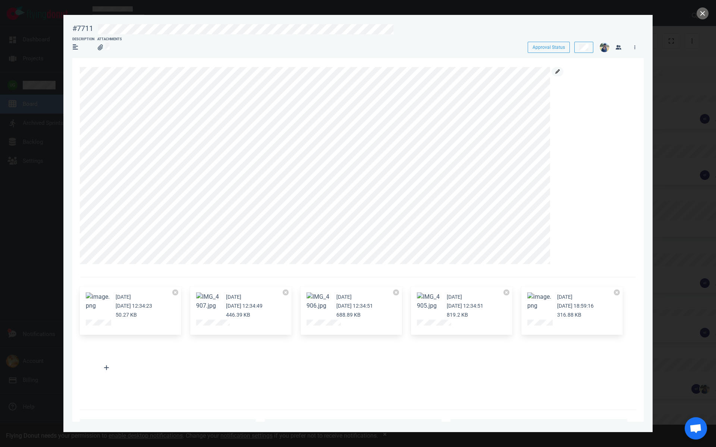
click at [557, 72] on icon at bounding box center [557, 71] width 4 height 4
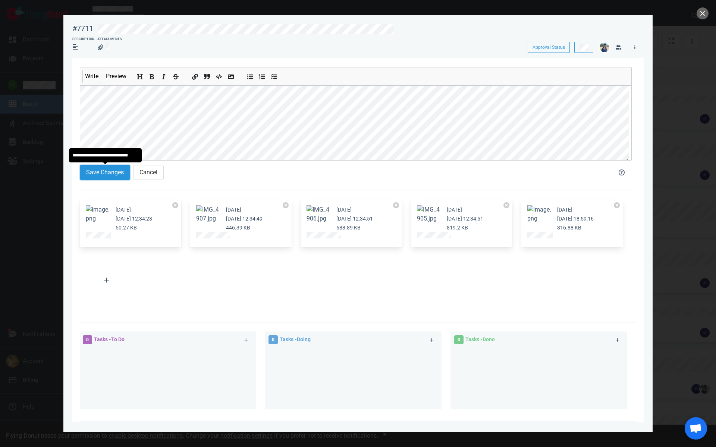
click at [119, 172] on button "Save Changes" at bounding box center [105, 172] width 50 height 15
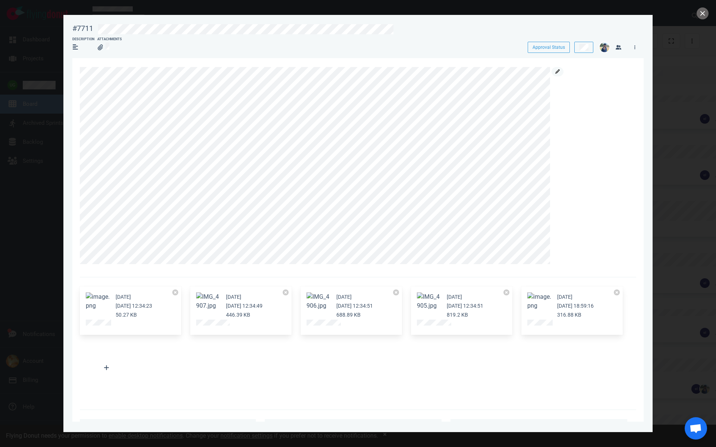
click at [556, 72] on icon at bounding box center [557, 71] width 4 height 4
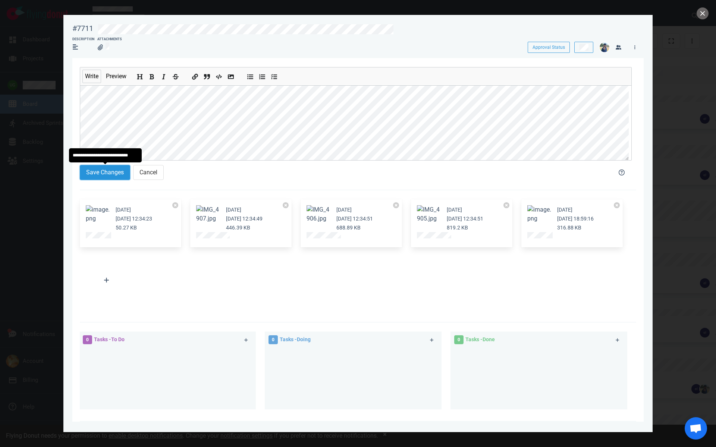
click at [113, 176] on button "Save Changes" at bounding box center [105, 172] width 50 height 15
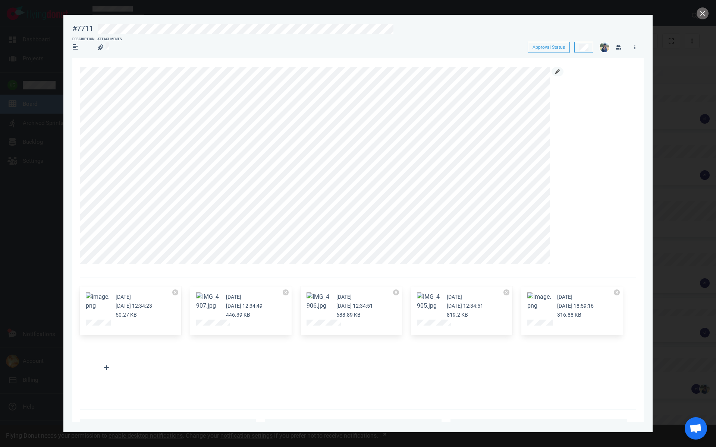
click at [559, 71] on icon at bounding box center [557, 71] width 4 height 4
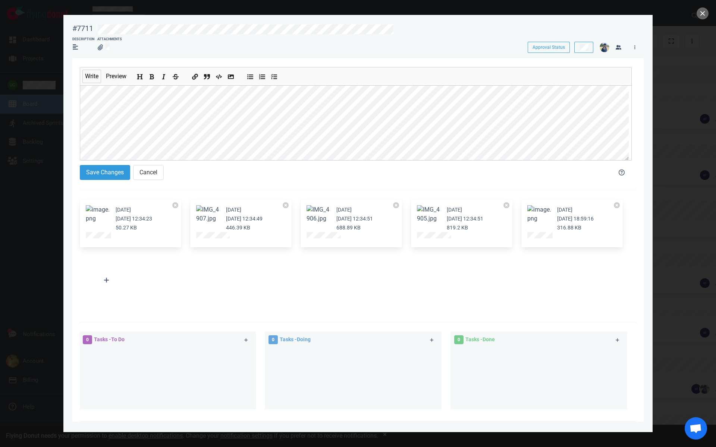
scroll to position [8, 0]
click at [112, 174] on button "Save Changes" at bounding box center [105, 172] width 50 height 15
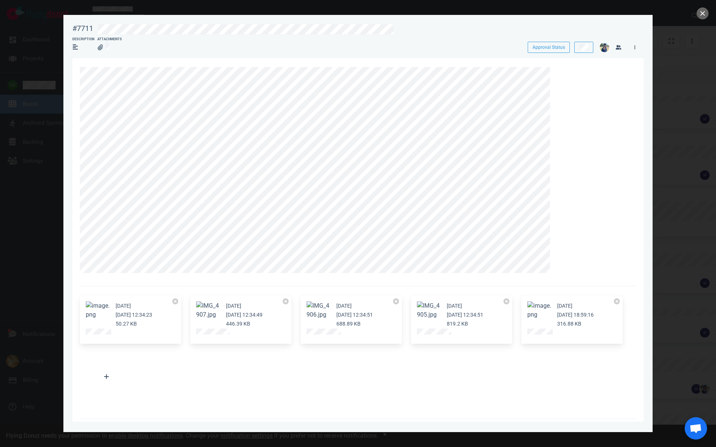
click at [635, 49] on icon at bounding box center [634, 47] width 1 height 4
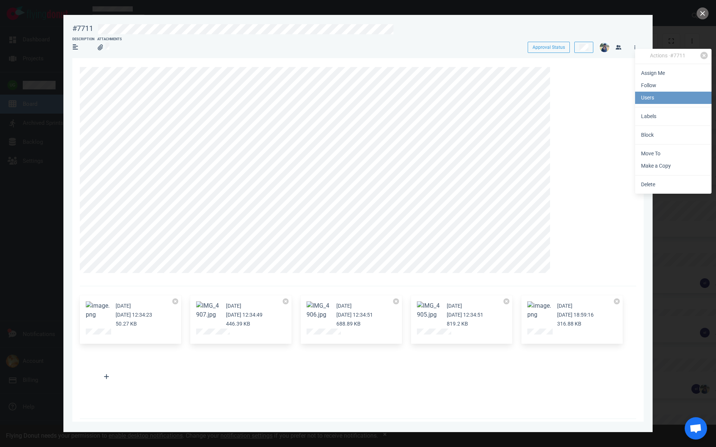
click at [651, 97] on link "Users" at bounding box center [673, 98] width 76 height 12
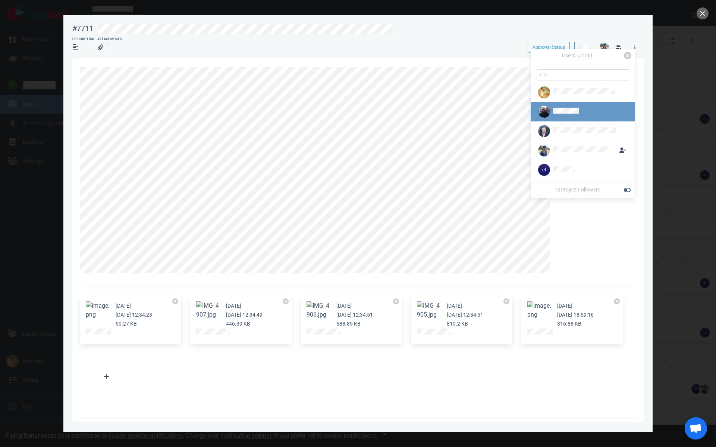
click at [566, 117] on div at bounding box center [576, 112] width 80 height 12
click at [564, 124] on button "Assign" at bounding box center [564, 124] width 23 height 11
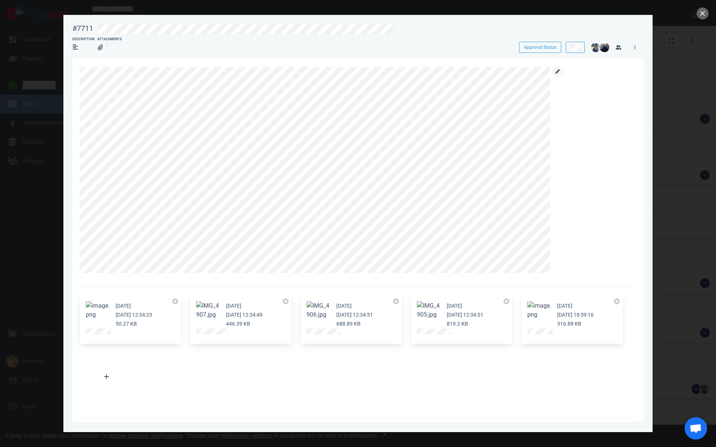
click at [556, 70] on icon at bounding box center [557, 71] width 4 height 4
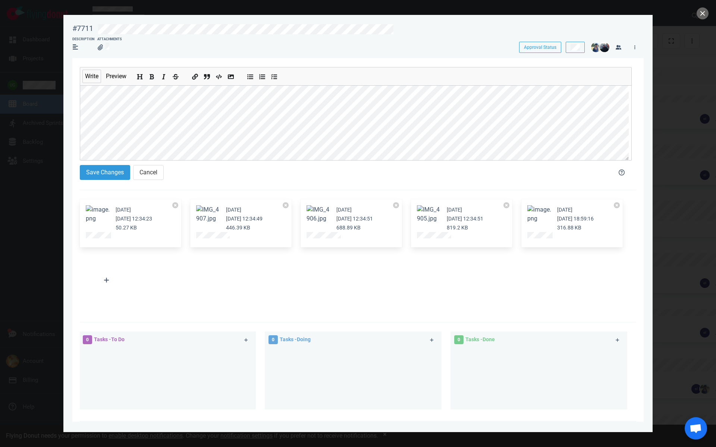
scroll to position [48, 0]
click at [111, 173] on button "Save Changes" at bounding box center [105, 172] width 50 height 15
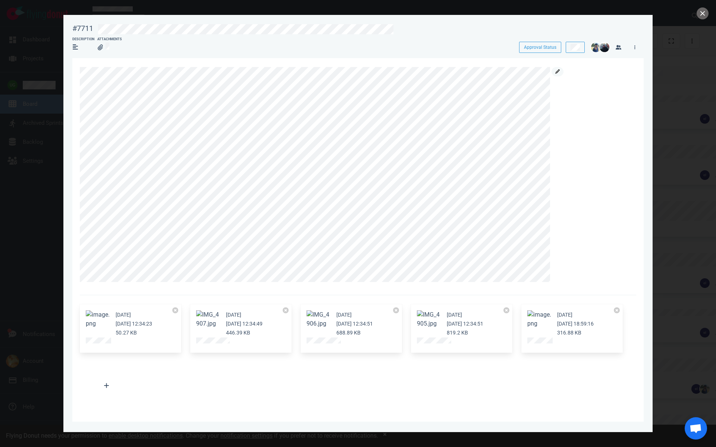
click at [558, 70] on icon at bounding box center [557, 71] width 4 height 4
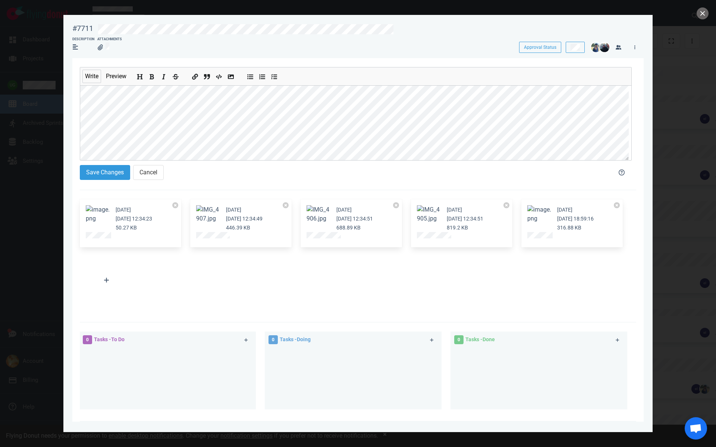
scroll to position [8, 0]
click at [118, 173] on button "Save Changes" at bounding box center [105, 172] width 50 height 15
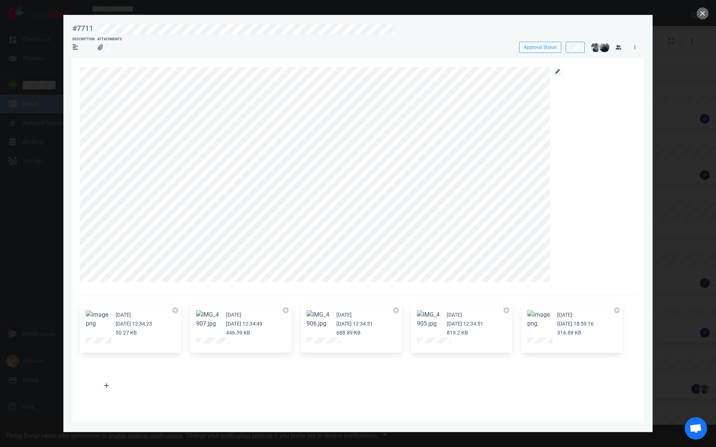
click at [553, 68] on link at bounding box center [557, 71] width 12 height 9
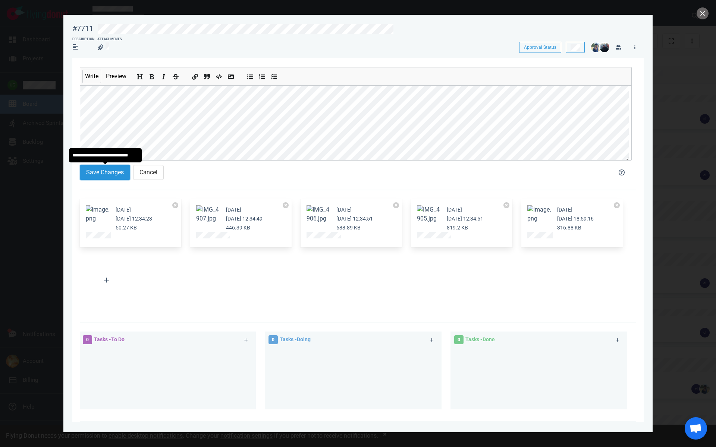
click at [97, 172] on button "Save Changes" at bounding box center [105, 172] width 50 height 15
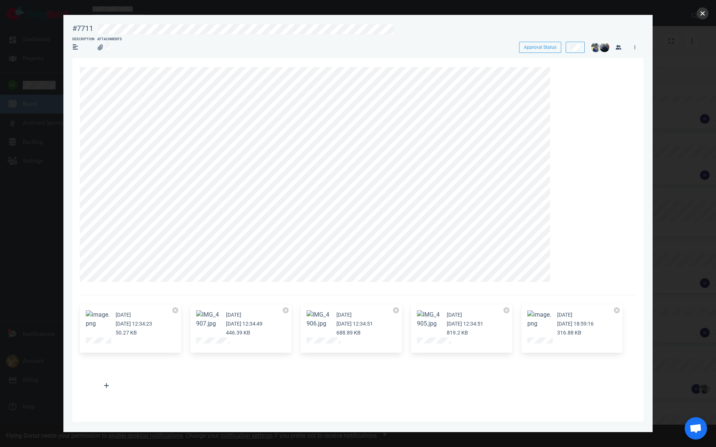
click at [702, 15] on button "close" at bounding box center [702, 13] width 12 height 12
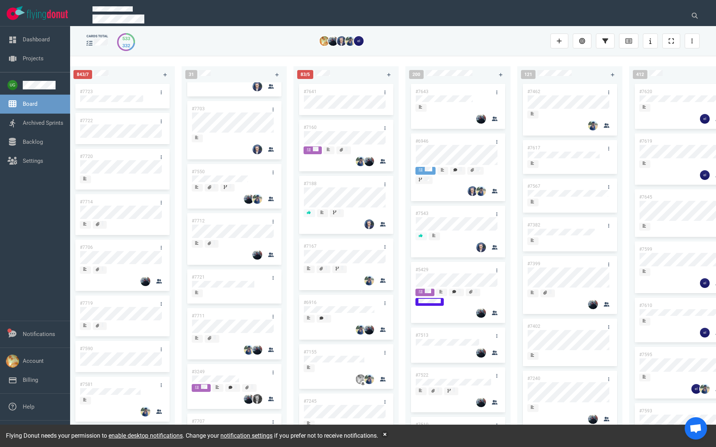
click at [202, 221] on link "#7712" at bounding box center [198, 220] width 13 height 5
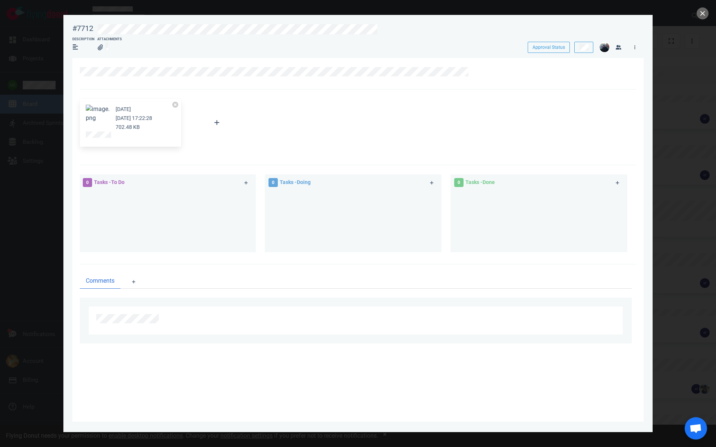
click at [100, 113] on button "Zoom image" at bounding box center [98, 114] width 24 height 18
click at [475, 70] on icon at bounding box center [475, 71] width 4 height 4
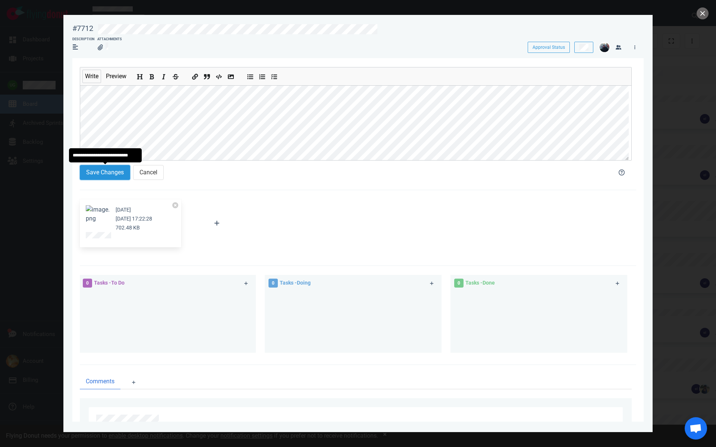
click at [109, 170] on button "Save Changes" at bounding box center [105, 172] width 50 height 15
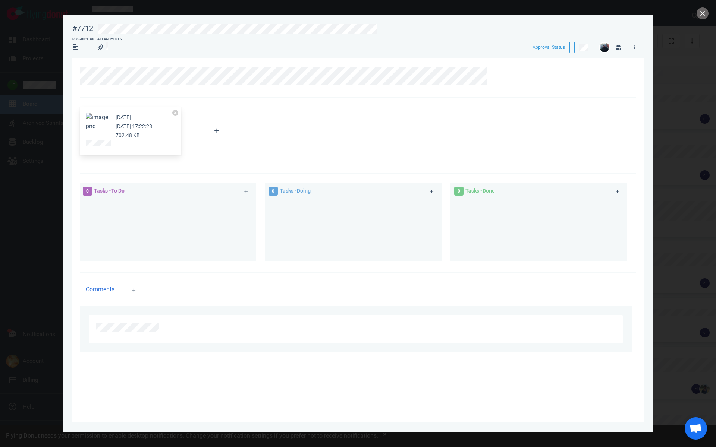
click at [102, 121] on button "Zoom image" at bounding box center [98, 122] width 24 height 18
click at [701, 16] on button "close" at bounding box center [702, 13] width 12 height 12
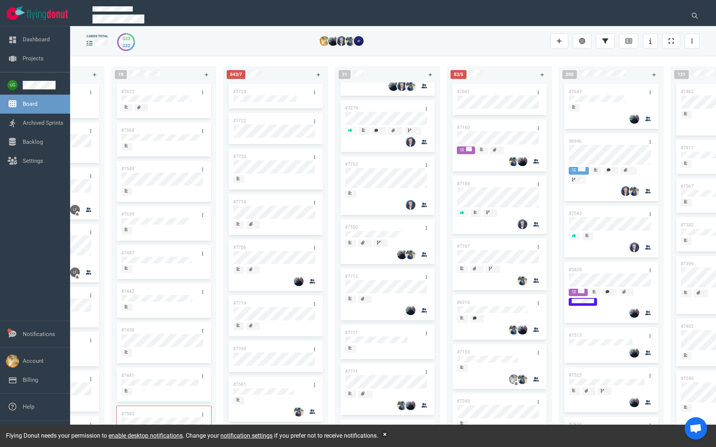
scroll to position [54, 0]
click at [352, 366] on link "#7711" at bounding box center [351, 366] width 13 height 5
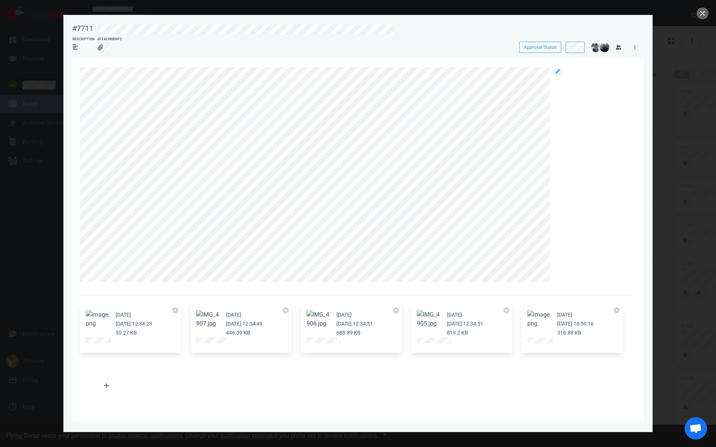
click at [563, 73] on div at bounding box center [354, 174] width 548 height 215
click at [553, 73] on link at bounding box center [557, 71] width 12 height 9
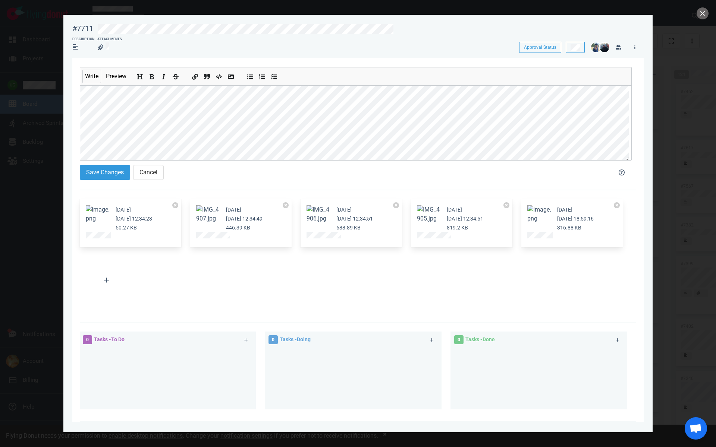
scroll to position [16, 0]
click at [110, 173] on button "Save Changes" at bounding box center [105, 172] width 50 height 15
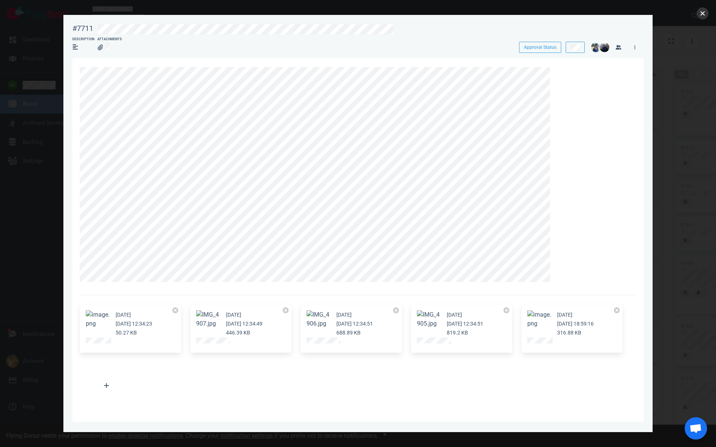
click at [702, 17] on button "close" at bounding box center [702, 13] width 12 height 12
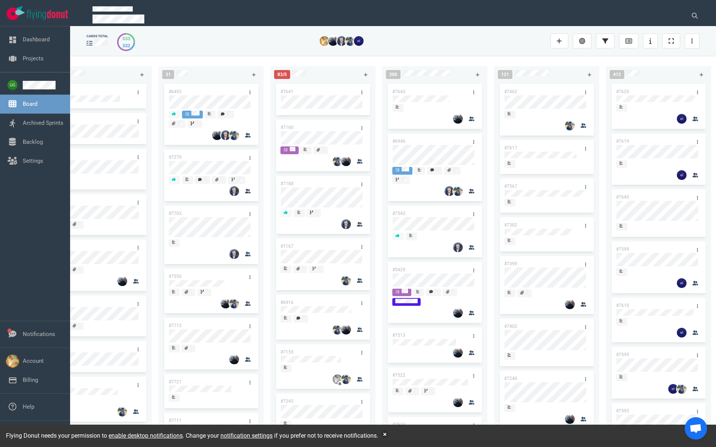
click at [178, 326] on link "#7712" at bounding box center [174, 325] width 13 height 5
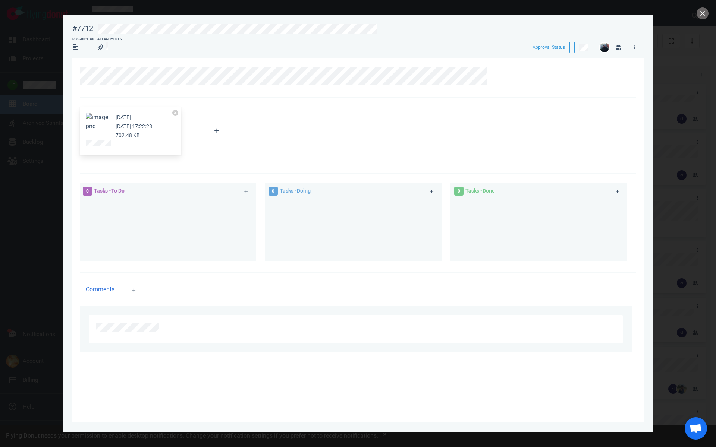
click at [103, 126] on button "Zoom image" at bounding box center [98, 122] width 24 height 18
click at [99, 117] on button "Zoom image" at bounding box center [98, 122] width 24 height 18
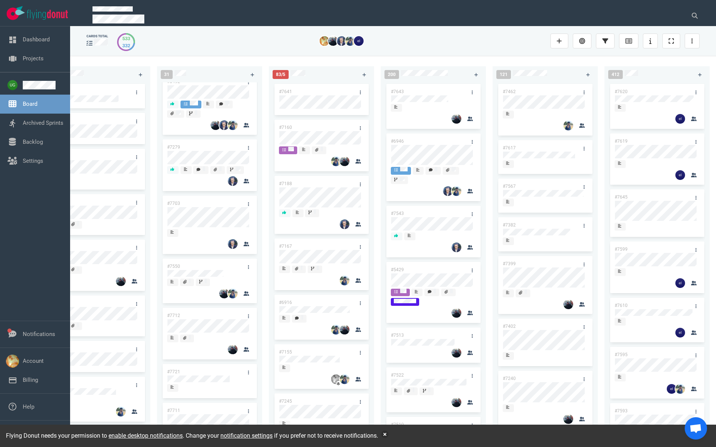
scroll to position [14, 0]
click at [174, 262] on link "#7550" at bounding box center [173, 262] width 13 height 5
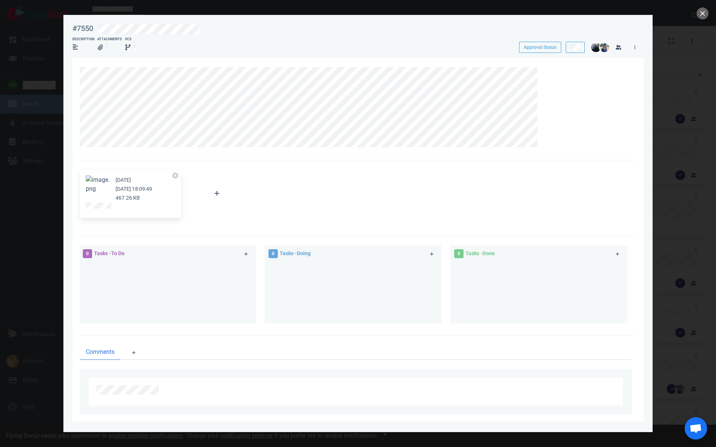
click at [104, 185] on figure at bounding box center [98, 188] width 24 height 24
click at [101, 180] on button "Zoom image" at bounding box center [98, 185] width 24 height 18
click at [702, 17] on button "close" at bounding box center [702, 13] width 12 height 12
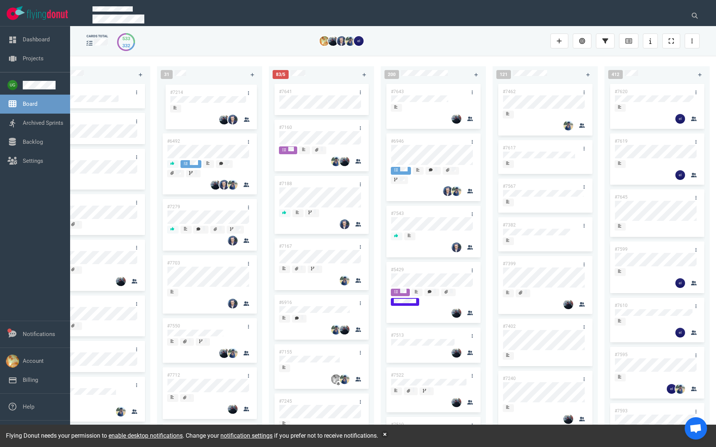
drag, startPoint x: 198, startPoint y: 360, endPoint x: 201, endPoint y: 90, distance: 270.2
click at [201, 90] on div "#6492 #7279 #7703 #7550 #7712 #7721 #7711 #3249 #7707 #7692 #7583 #7664 #7685 #…" at bounding box center [209, 256] width 96 height 349
click at [173, 92] on link "#7214" at bounding box center [173, 91] width 13 height 5
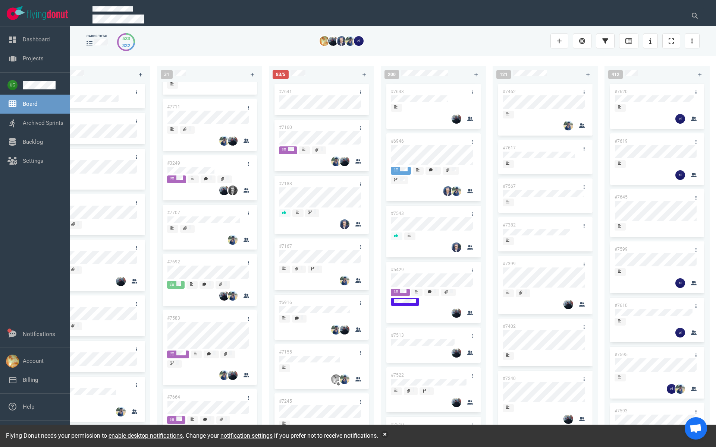
scroll to position [335, 0]
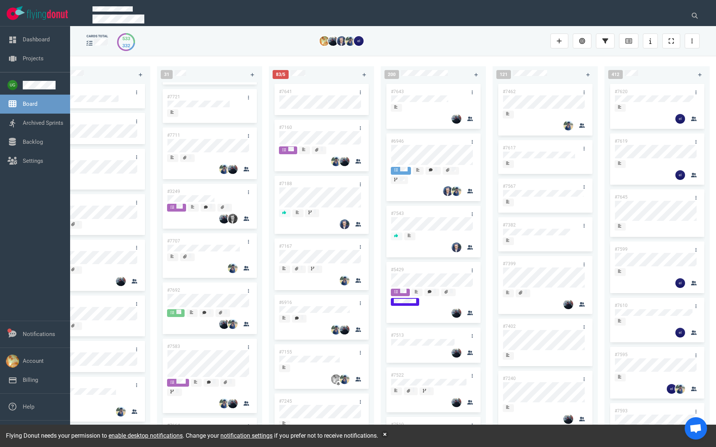
click at [174, 191] on link "#3249" at bounding box center [173, 191] width 13 height 5
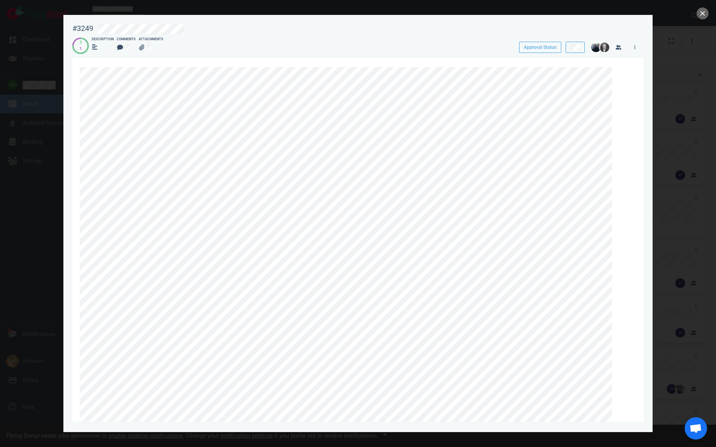
click at [621, 73] on icon at bounding box center [619, 71] width 4 height 4
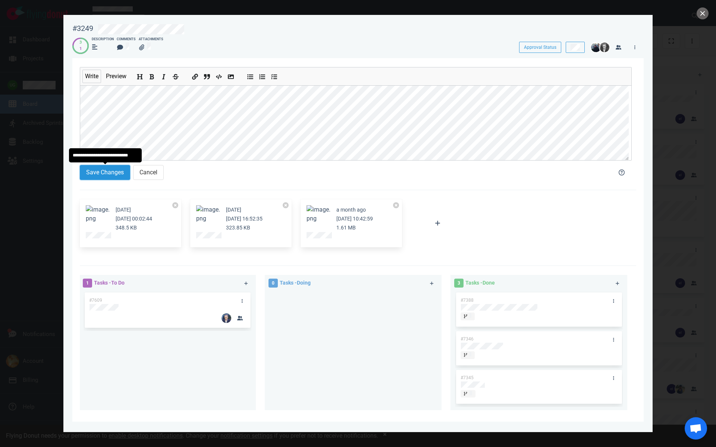
click at [112, 176] on button "Save Changes" at bounding box center [105, 172] width 50 height 15
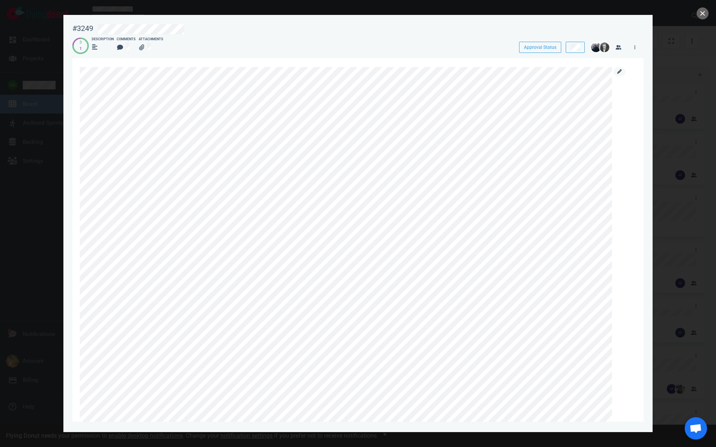
click at [619, 72] on icon at bounding box center [619, 71] width 4 height 4
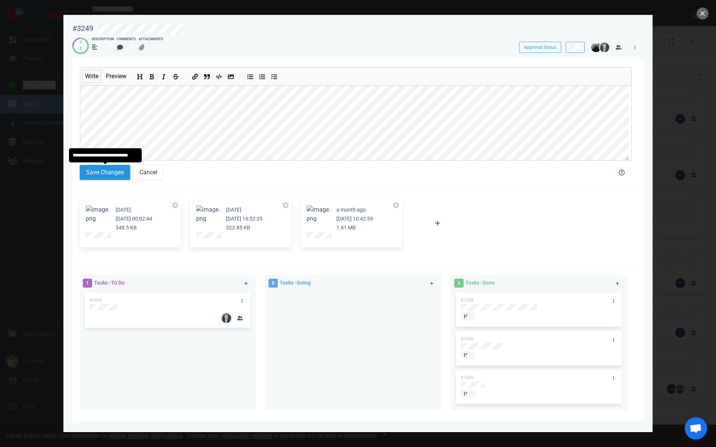
click at [100, 175] on button "Save Changes" at bounding box center [105, 172] width 50 height 15
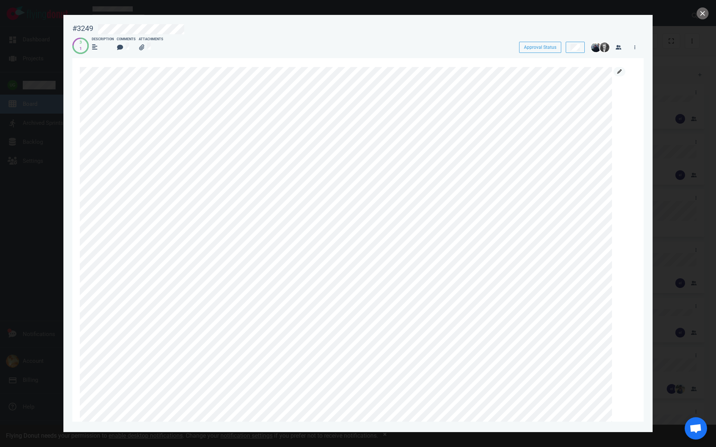
click at [621, 72] on link at bounding box center [619, 71] width 12 height 9
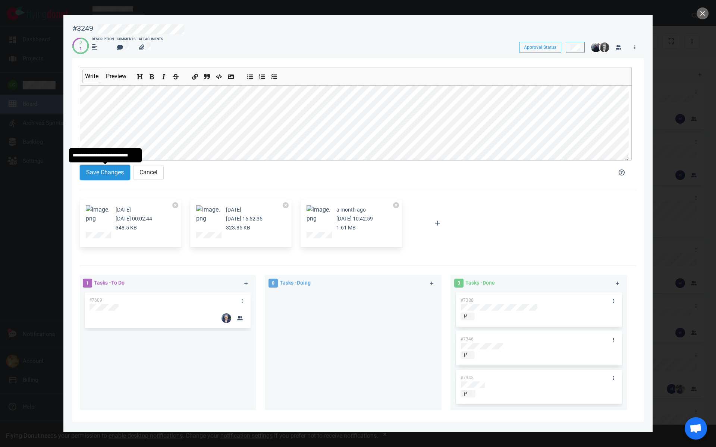
click at [114, 175] on button "Save Changes" at bounding box center [105, 172] width 50 height 15
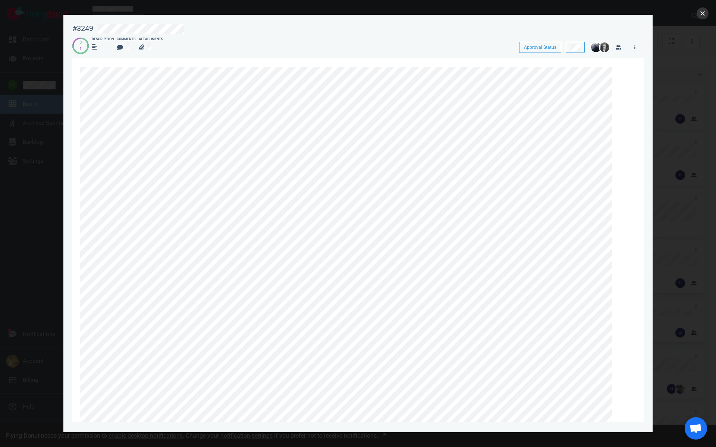
click at [704, 15] on button "close" at bounding box center [702, 13] width 12 height 12
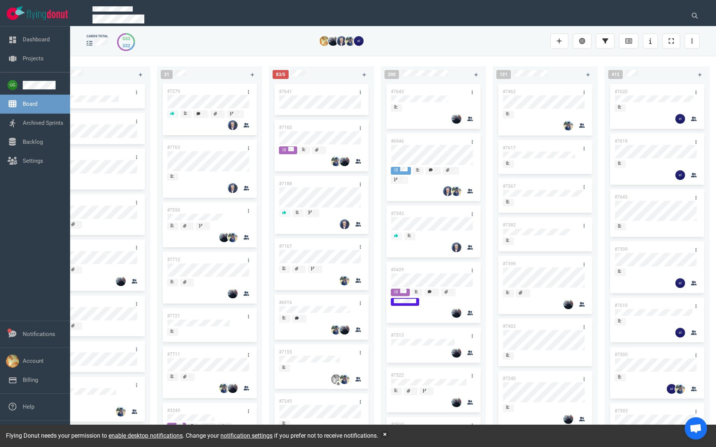
scroll to position [116, 0]
drag, startPoint x: 202, startPoint y: 352, endPoint x: 204, endPoint y: 208, distance: 143.5
click at [204, 208] on div "#7214 #6492 #7279 #7703 #7550 #7712 #7721 #7711 #3249 #7707 #7692 #7583 #7664 #…" at bounding box center [209, 140] width 96 height 349
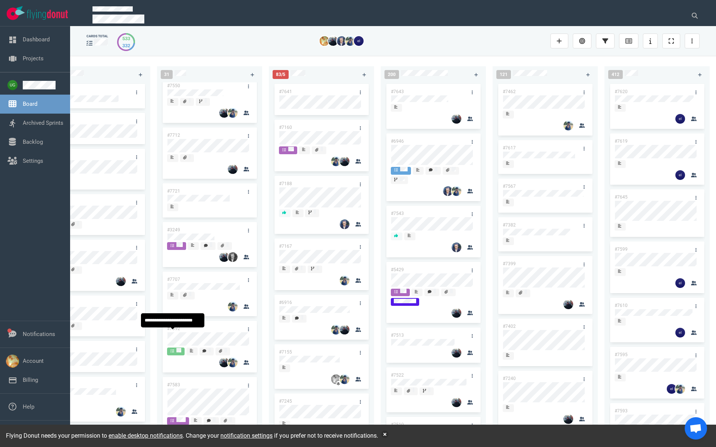
scroll to position [297, 0]
click at [173, 228] on link "#3249" at bounding box center [173, 229] width 13 height 5
click at [178, 327] on link "#7692" at bounding box center [173, 328] width 13 height 5
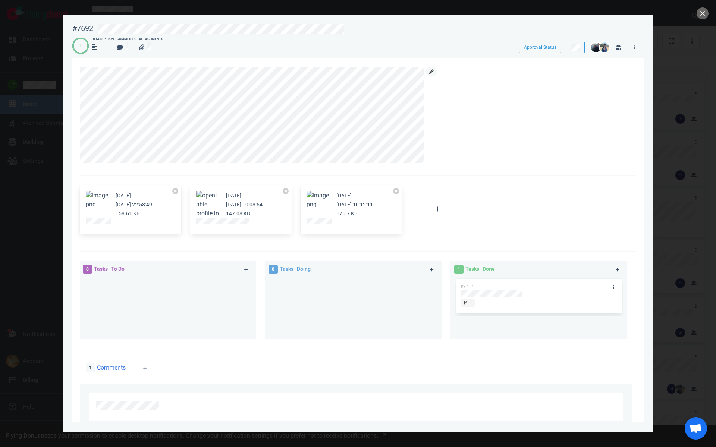
click at [430, 72] on icon at bounding box center [431, 71] width 4 height 4
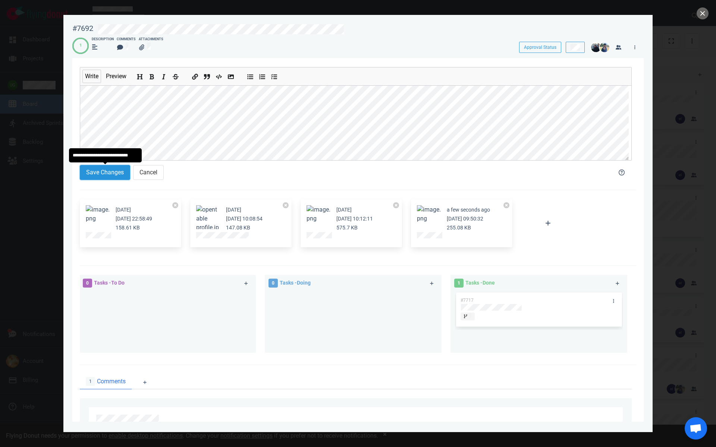
click at [118, 169] on button "Save Changes" at bounding box center [105, 172] width 50 height 15
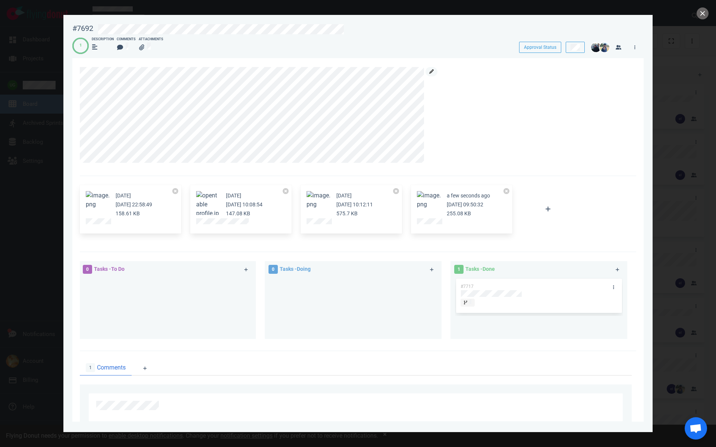
click at [431, 72] on icon at bounding box center [431, 71] width 4 height 4
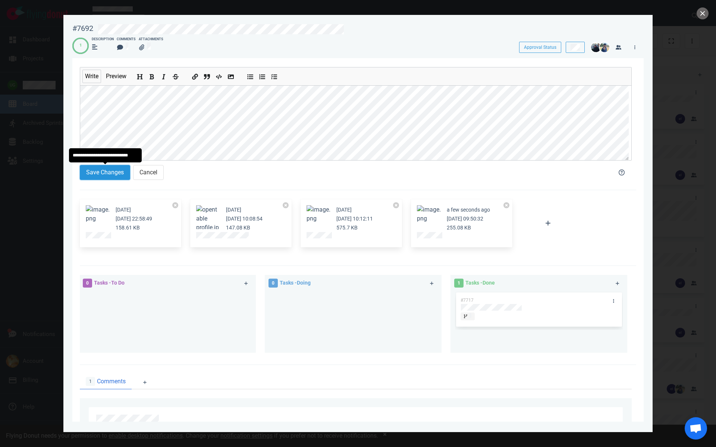
click at [115, 172] on button "Save Changes" at bounding box center [105, 172] width 50 height 15
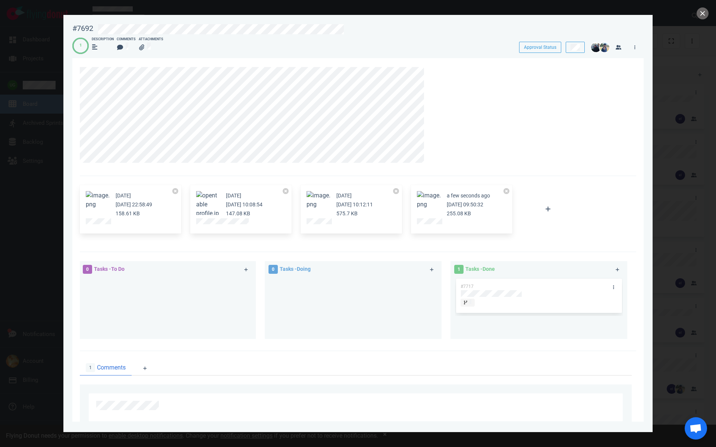
click at [428, 200] on button "Zoom image" at bounding box center [429, 200] width 24 height 18
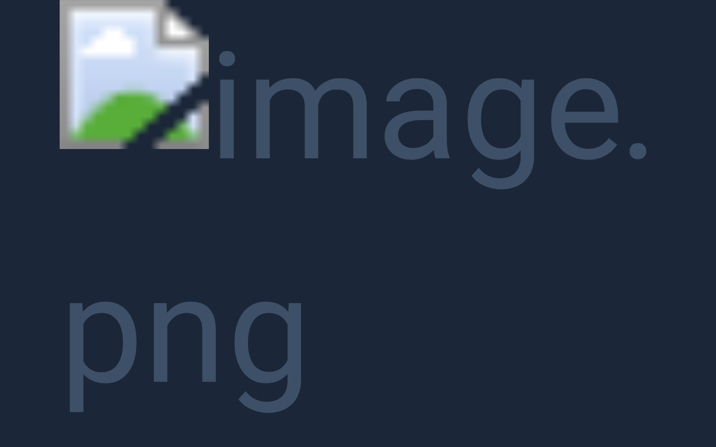
scroll to position [255, 0]
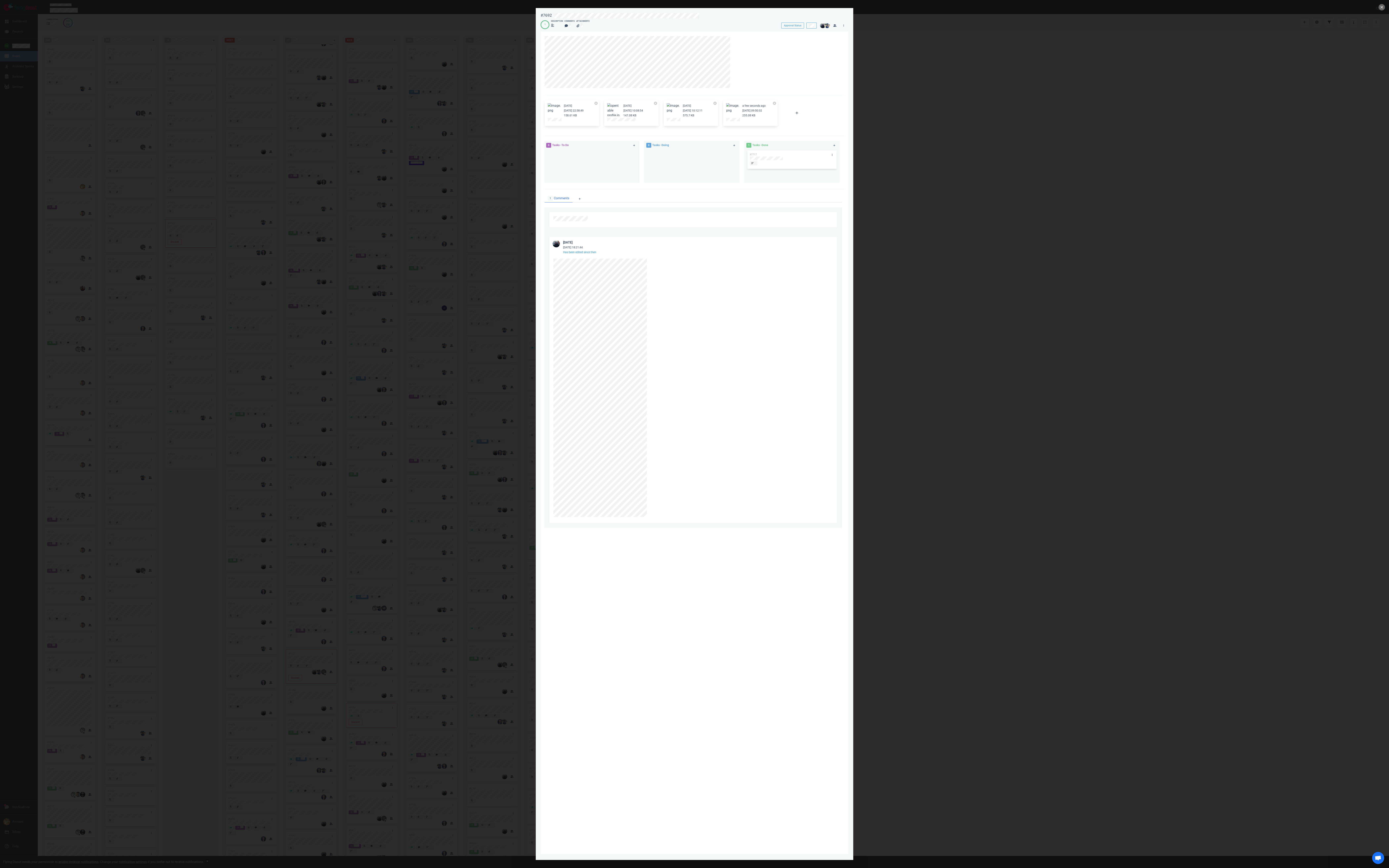
click at [386, 241] on div at bounding box center [694, 434] width 1389 height 868
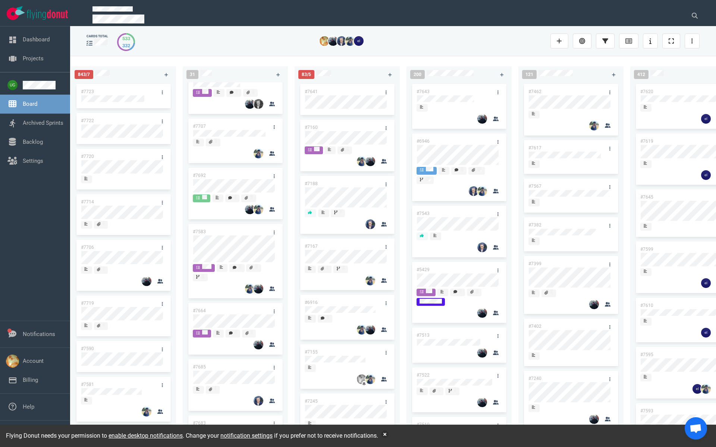
scroll to position [450, 0]
click at [200, 311] on link "#7664" at bounding box center [199, 310] width 13 height 5
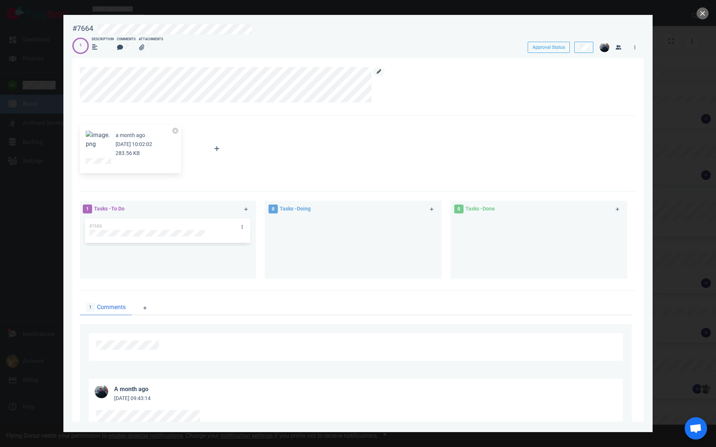
click at [376, 73] on icon at bounding box center [378, 71] width 4 height 4
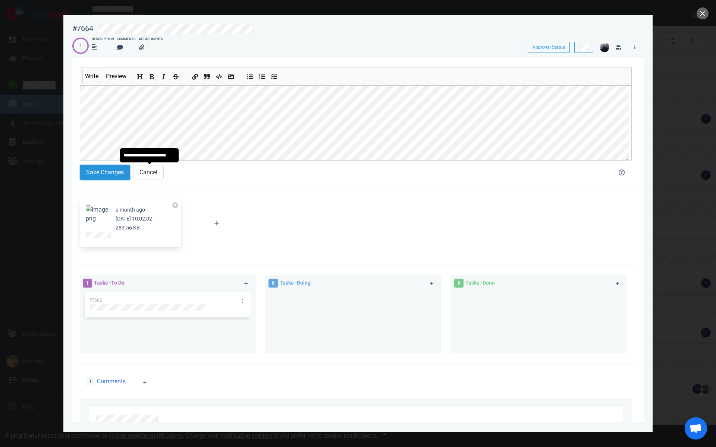
click at [117, 176] on button "Save Changes" at bounding box center [105, 172] width 50 height 15
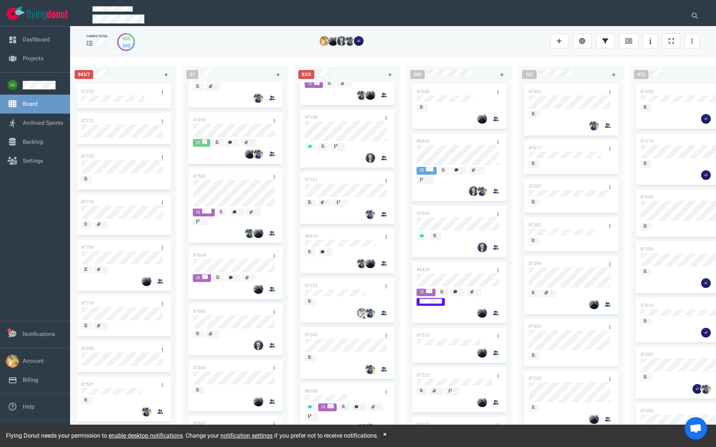
scroll to position [506, 0]
click at [199, 365] on link "#7683" at bounding box center [199, 366] width 13 height 5
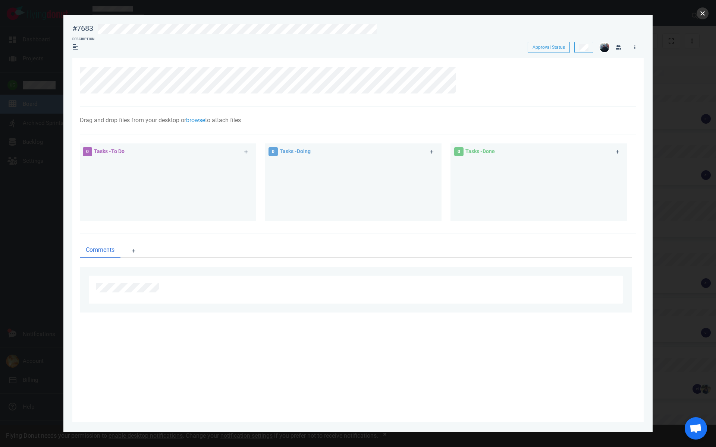
click at [698, 14] on button "close" at bounding box center [702, 13] width 12 height 12
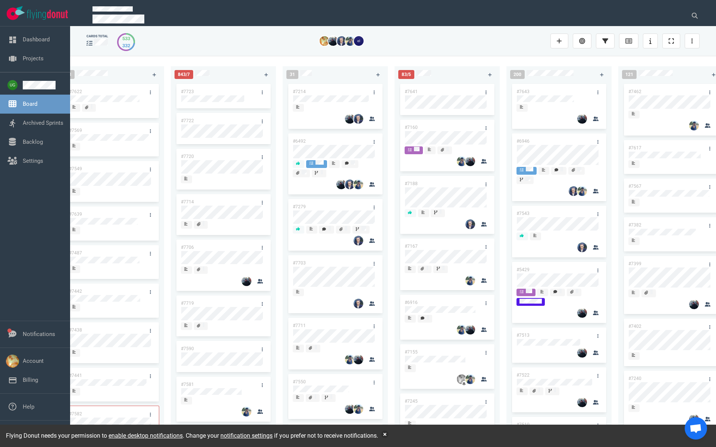
scroll to position [0, 169]
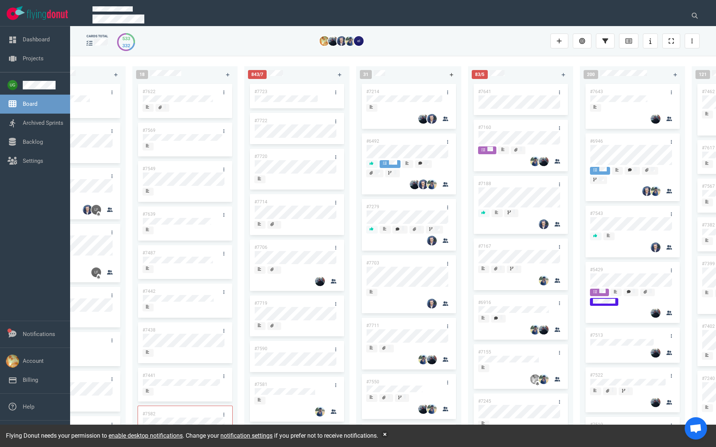
click at [450, 73] on icon at bounding box center [451, 75] width 4 height 4
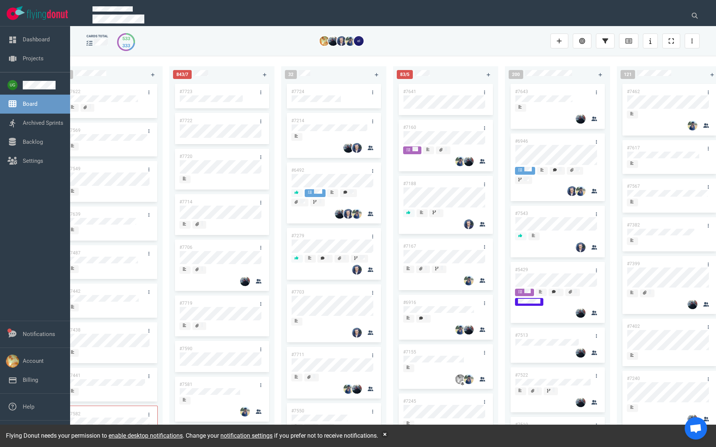
scroll to position [0, 243]
